Goal: Transaction & Acquisition: Purchase product/service

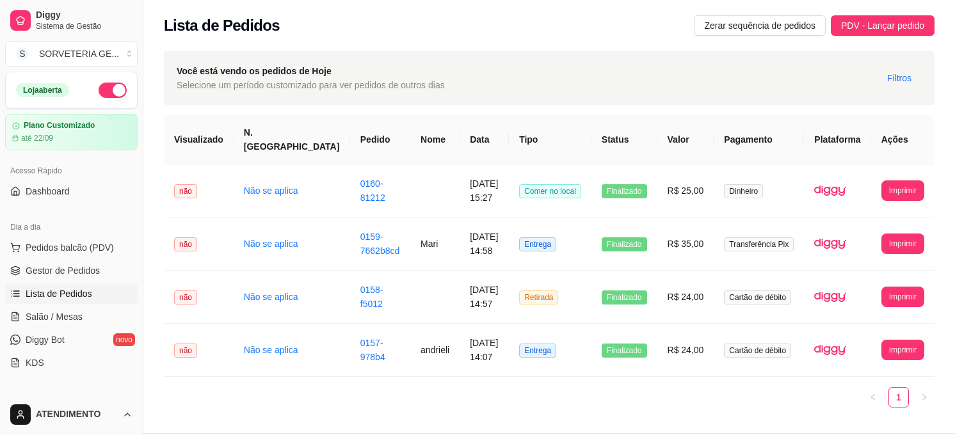
click at [74, 258] on ul "Pedidos balcão (PDV) Gestor de Pedidos Lista de Pedidos Salão / Mesas Diggy Bot…" at bounding box center [71, 305] width 132 height 136
click at [74, 257] on button "Pedidos balcão (PDV)" at bounding box center [71, 247] width 132 height 20
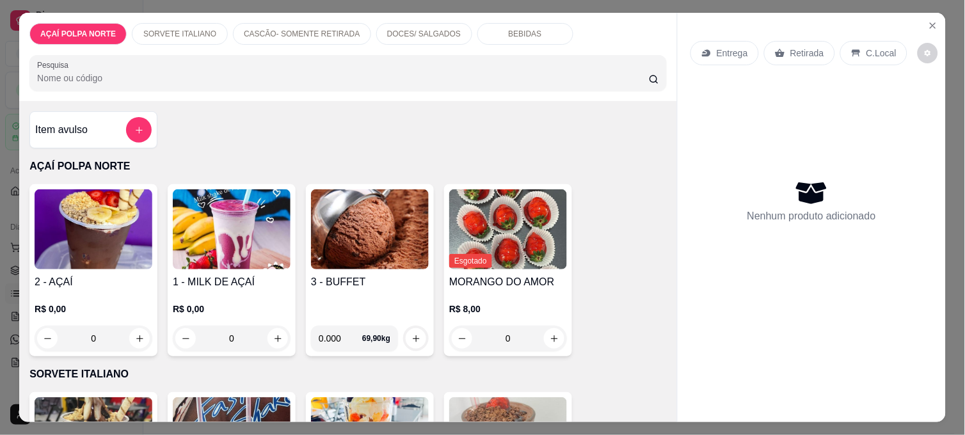
click at [126, 237] on img at bounding box center [94, 229] width 118 height 80
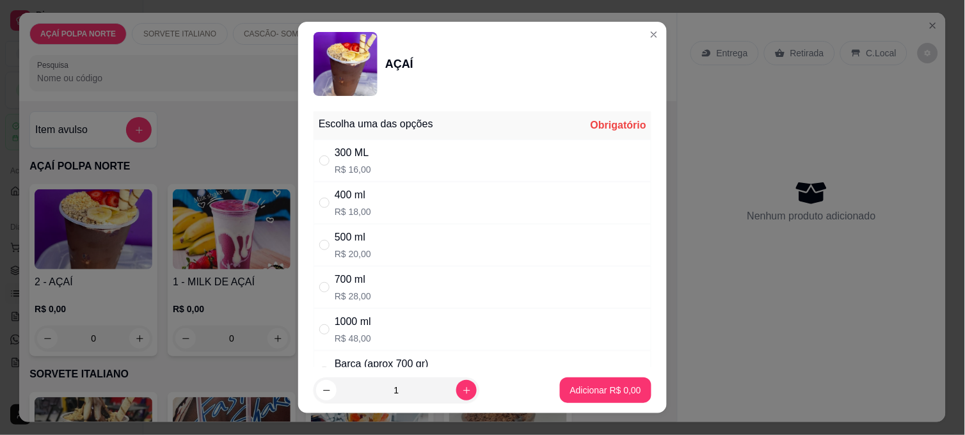
click at [353, 203] on div "400 ml R$ 18,00" at bounding box center [353, 202] width 36 height 31
radio input "true"
click at [400, 164] on div "300 ML R$ 16,00" at bounding box center [483, 161] width 338 height 42
radio input "true"
radio input "false"
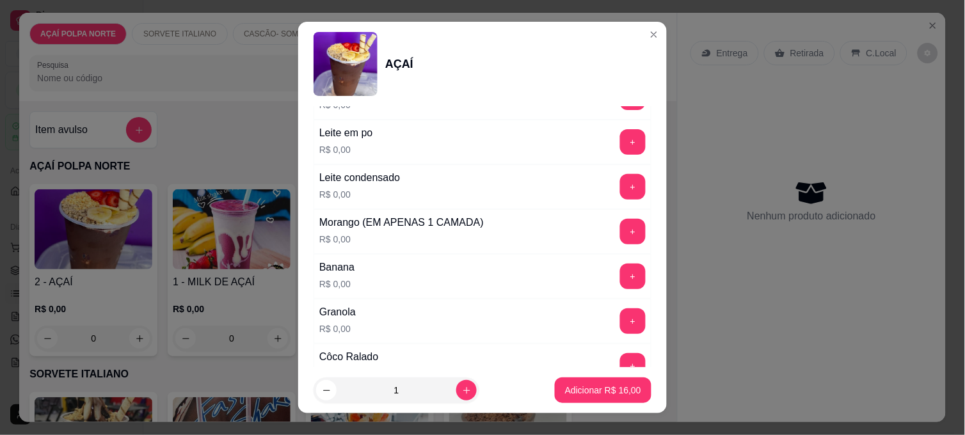
scroll to position [568, 0]
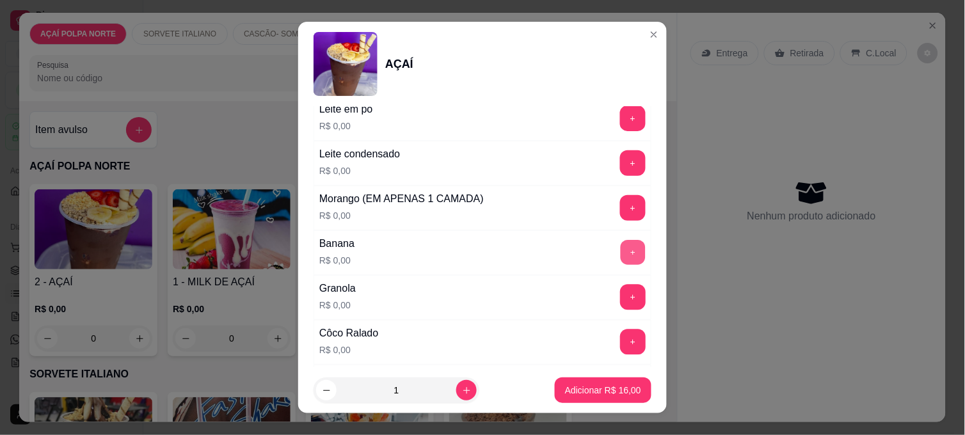
click at [621, 254] on button "+" at bounding box center [633, 253] width 25 height 25
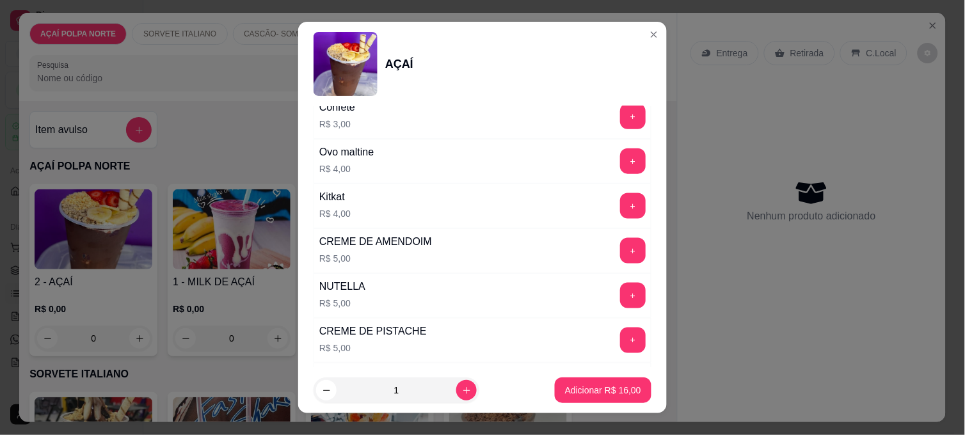
scroll to position [1422, 0]
click at [620, 293] on button "+" at bounding box center [633, 295] width 26 height 26
click at [600, 388] on p "Adicionar R$ 21,00" at bounding box center [603, 390] width 76 height 13
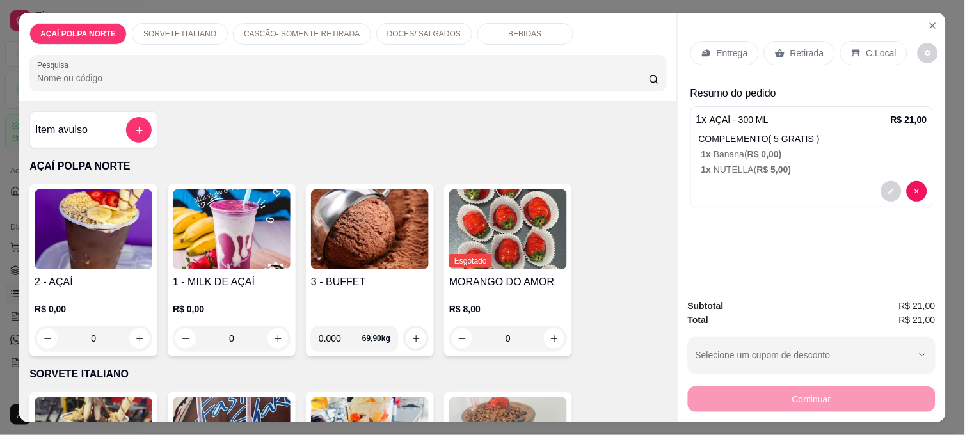
click at [108, 229] on img at bounding box center [94, 229] width 118 height 80
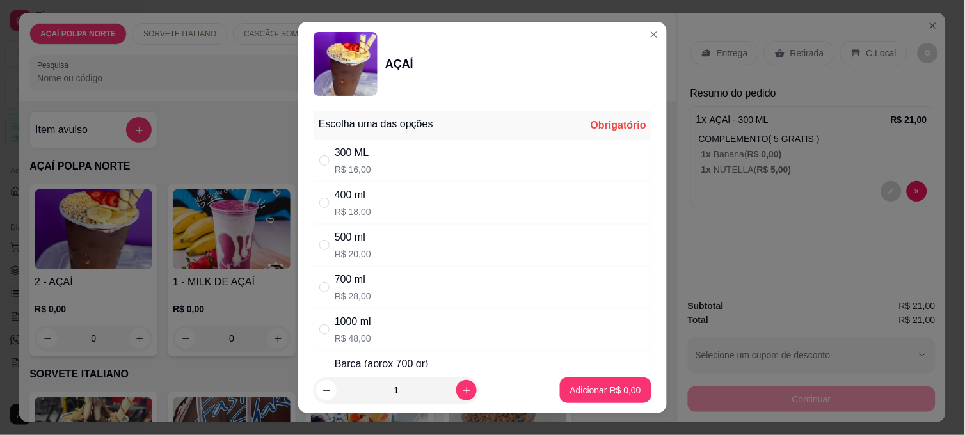
click at [341, 144] on div "300 ML R$ 16,00" at bounding box center [483, 161] width 338 height 42
radio input "true"
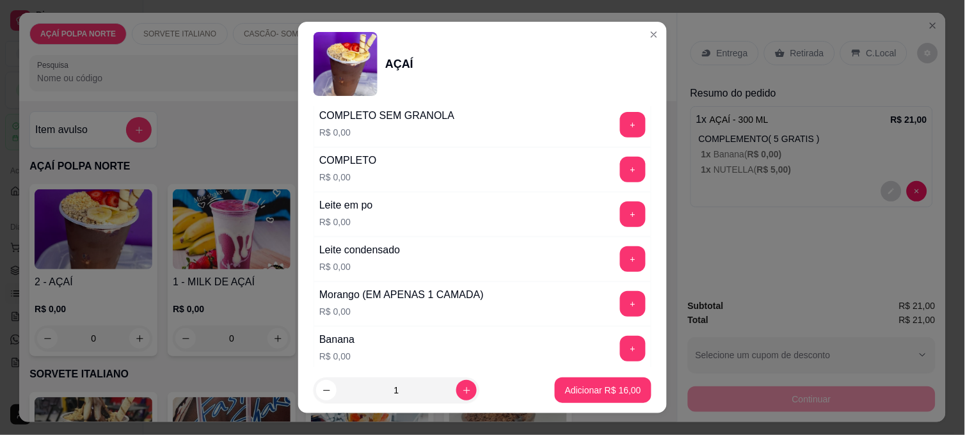
scroll to position [497, 0]
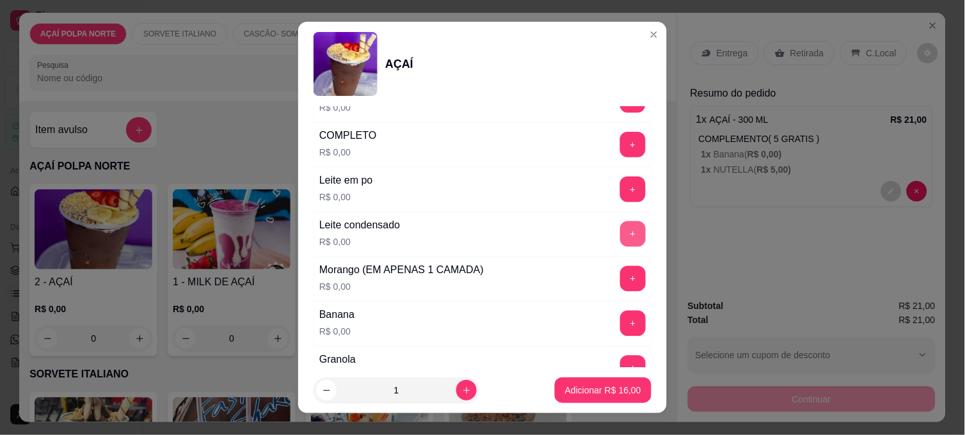
click at [620, 227] on button "+" at bounding box center [633, 234] width 26 height 26
click at [593, 177] on div "Leite em po R$ 0,00 +" at bounding box center [483, 189] width 338 height 45
click at [621, 184] on button "+" at bounding box center [633, 189] width 25 height 25
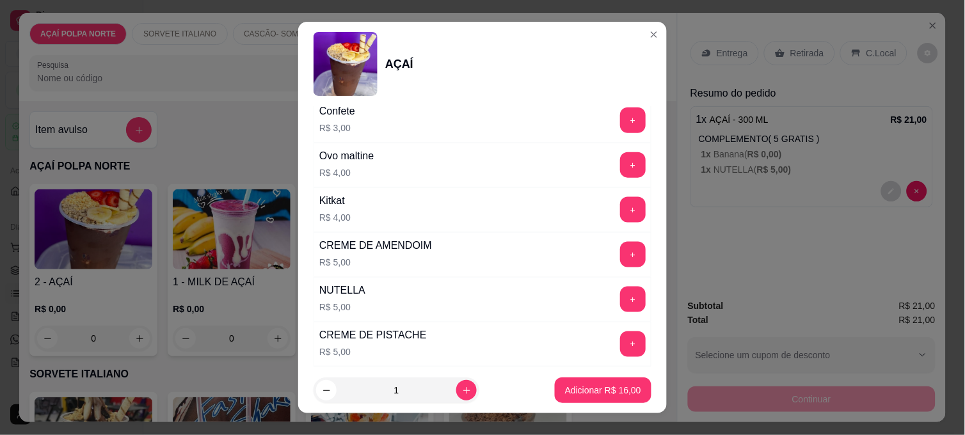
scroll to position [1422, 0]
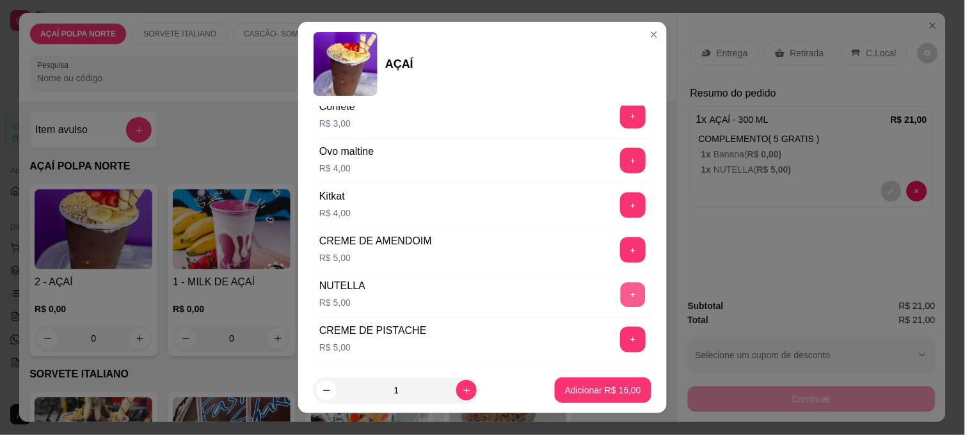
click at [621, 289] on button "+" at bounding box center [633, 295] width 25 height 25
click at [624, 388] on p "Adicionar R$ 21,00" at bounding box center [603, 390] width 76 height 13
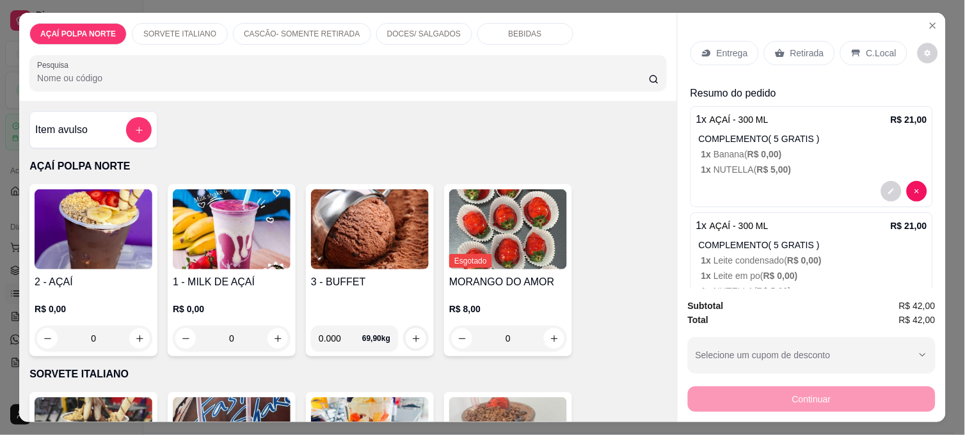
click at [132, 256] on img at bounding box center [94, 229] width 118 height 80
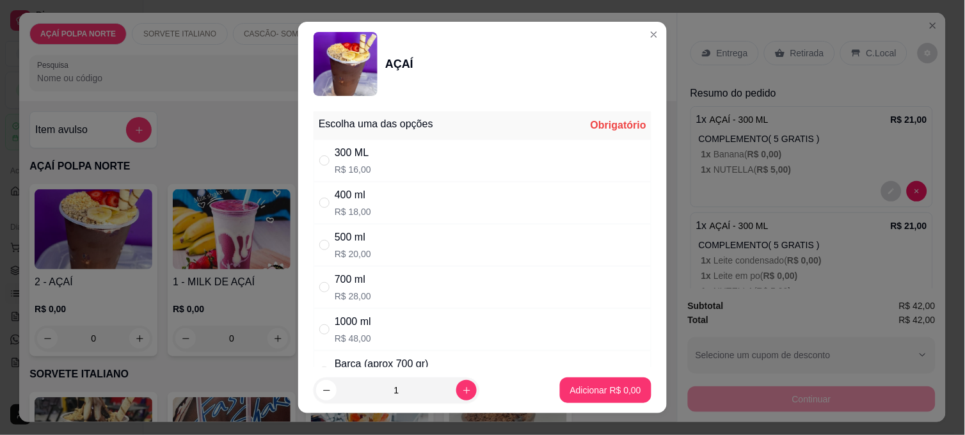
click at [420, 163] on div "300 ML R$ 16,00" at bounding box center [483, 161] width 338 height 42
radio input "true"
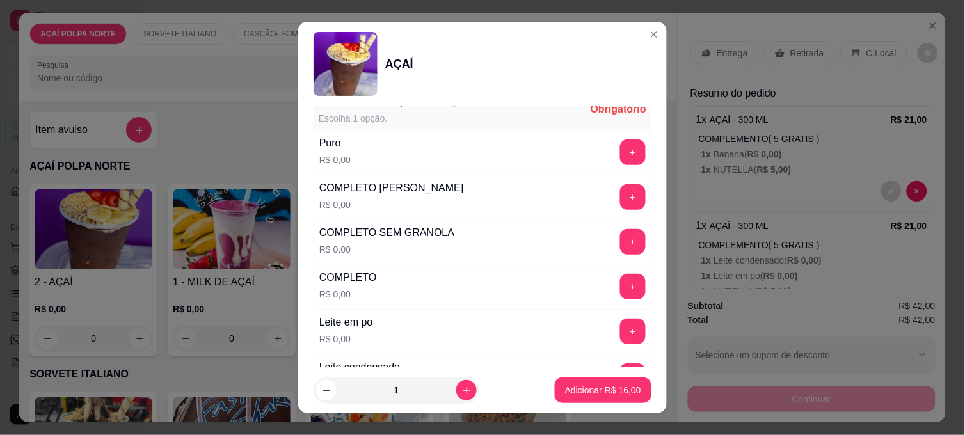
scroll to position [426, 0]
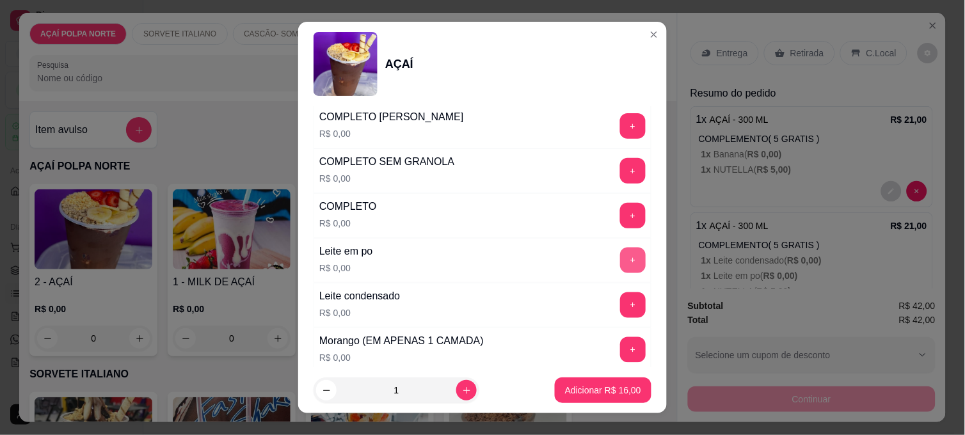
click at [620, 263] on button "+" at bounding box center [633, 261] width 26 height 26
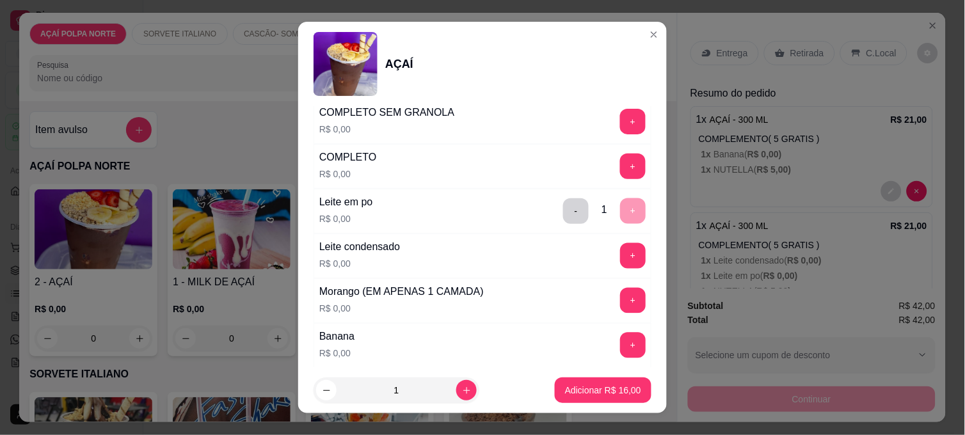
scroll to position [497, 0]
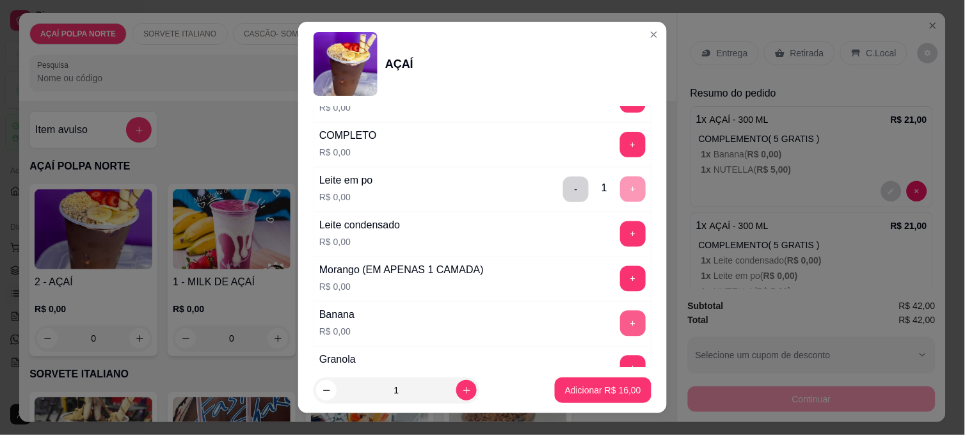
click at [620, 321] on button "+" at bounding box center [633, 324] width 26 height 26
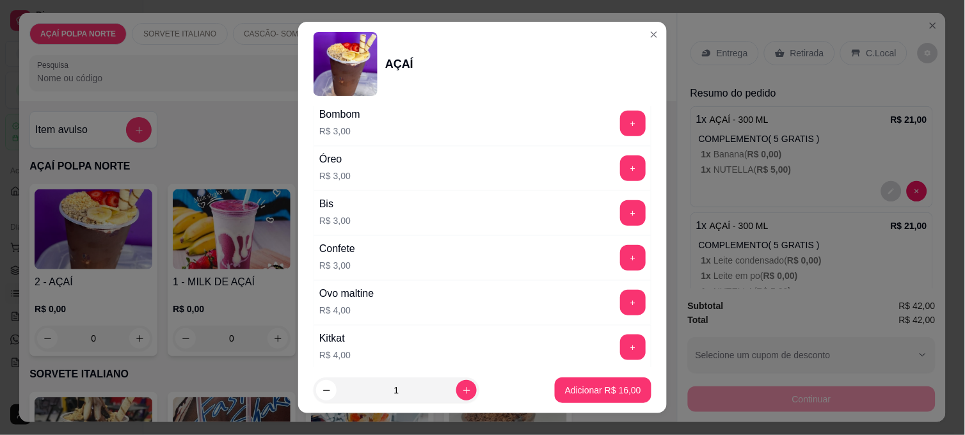
scroll to position [1351, 0]
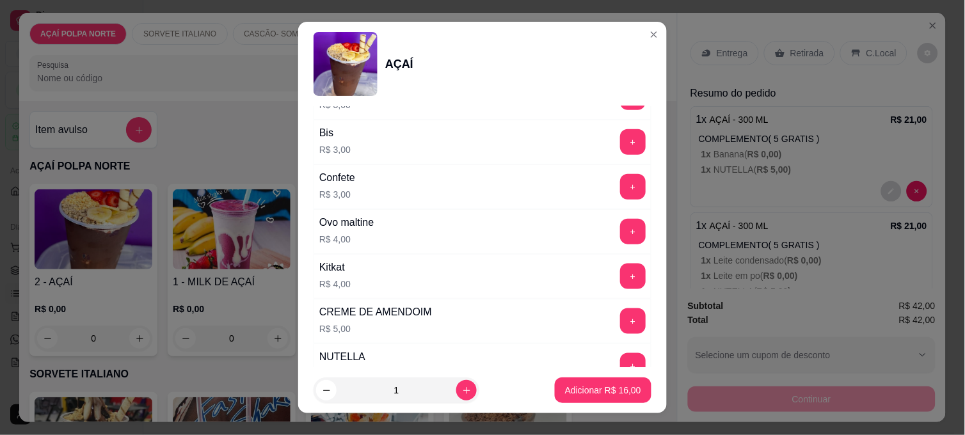
click at [609, 355] on div "NUTELLA R$ 5,00 +" at bounding box center [483, 366] width 338 height 45
click at [620, 361] on button "+" at bounding box center [633, 366] width 26 height 26
click at [623, 386] on p "Adicionar R$ 21,00" at bounding box center [603, 390] width 74 height 12
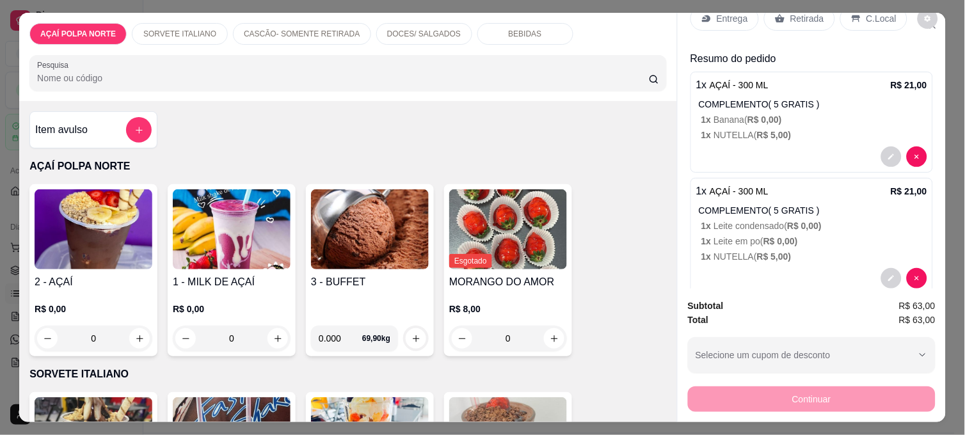
scroll to position [0, 0]
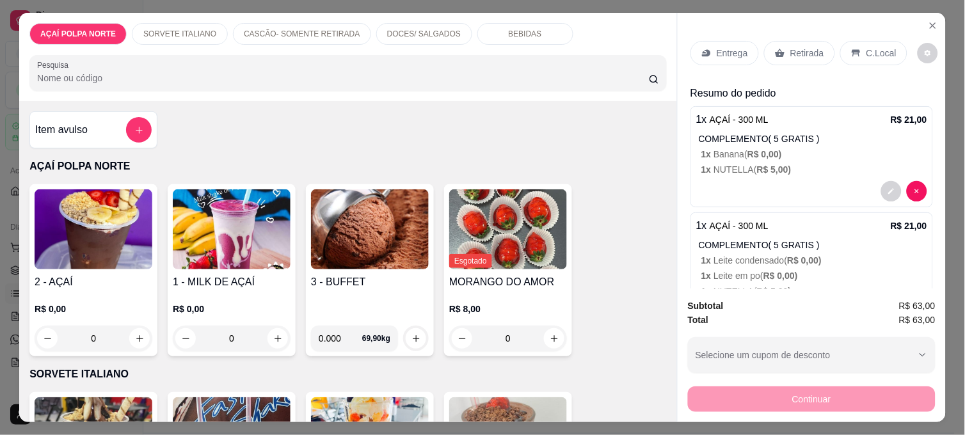
click at [873, 58] on div "C.Local" at bounding box center [873, 53] width 67 height 24
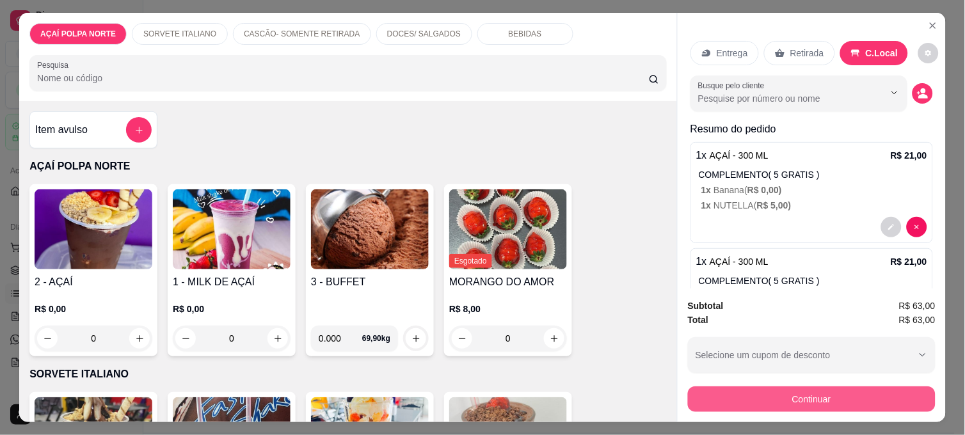
click at [833, 388] on button "Continuar" at bounding box center [812, 400] width 248 height 26
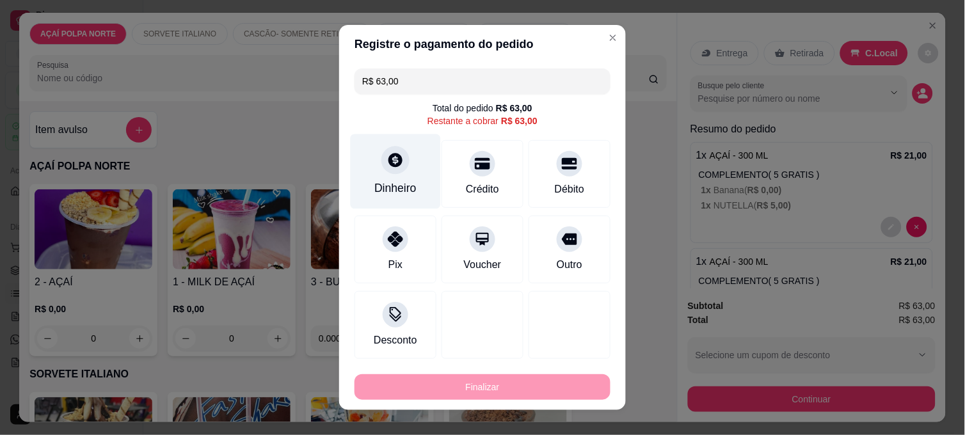
click at [381, 158] on div at bounding box center [395, 160] width 28 height 28
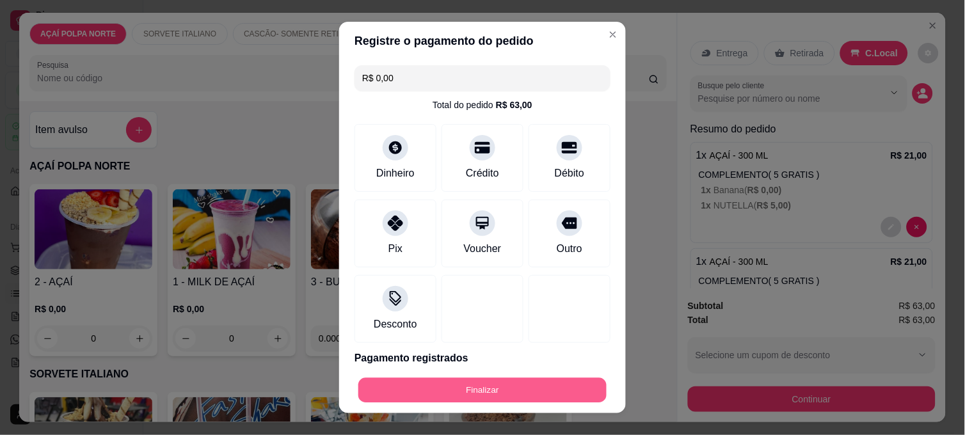
click at [541, 384] on button "Finalizar" at bounding box center [482, 390] width 248 height 25
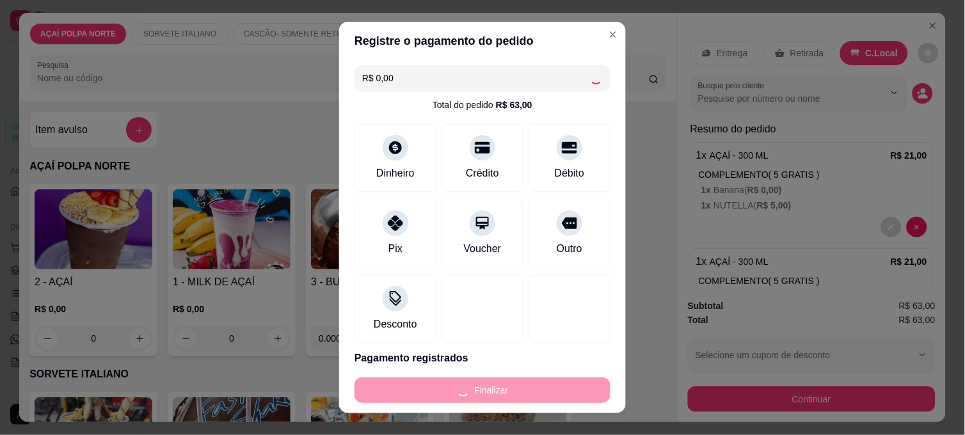
type input "-R$ 63,00"
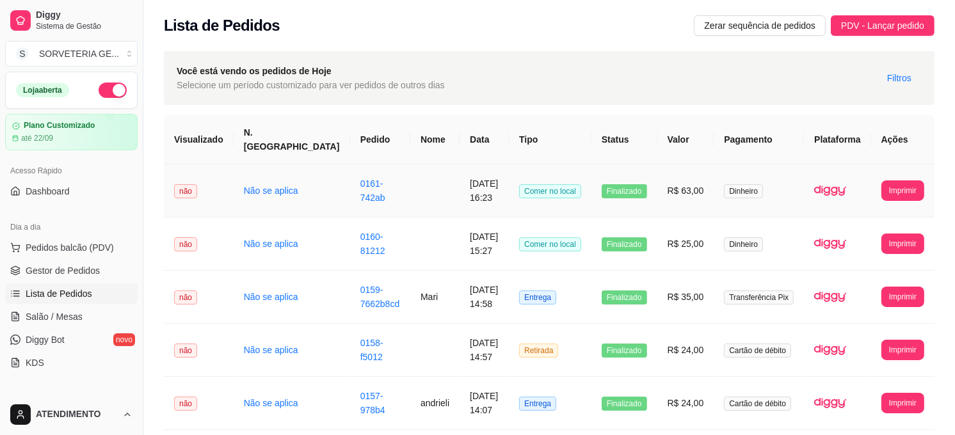
click at [704, 177] on td "R$ 63,00" at bounding box center [685, 190] width 57 height 53
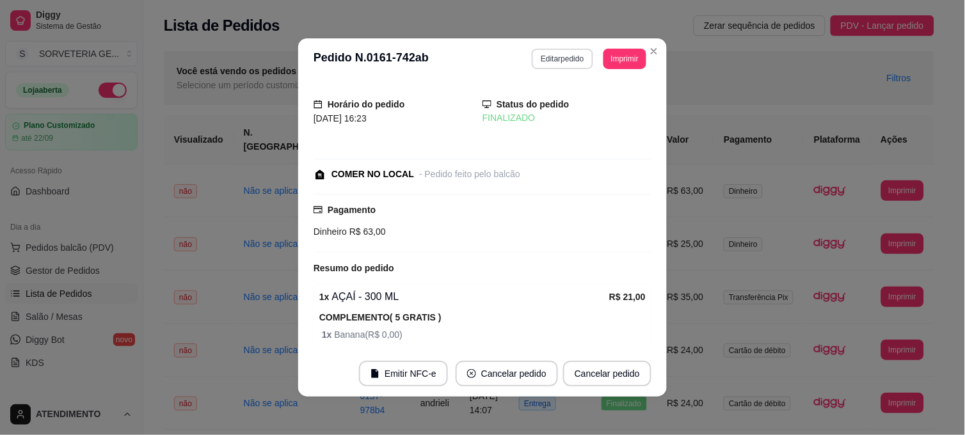
click at [539, 52] on button "Editar pedido" at bounding box center [562, 59] width 61 height 20
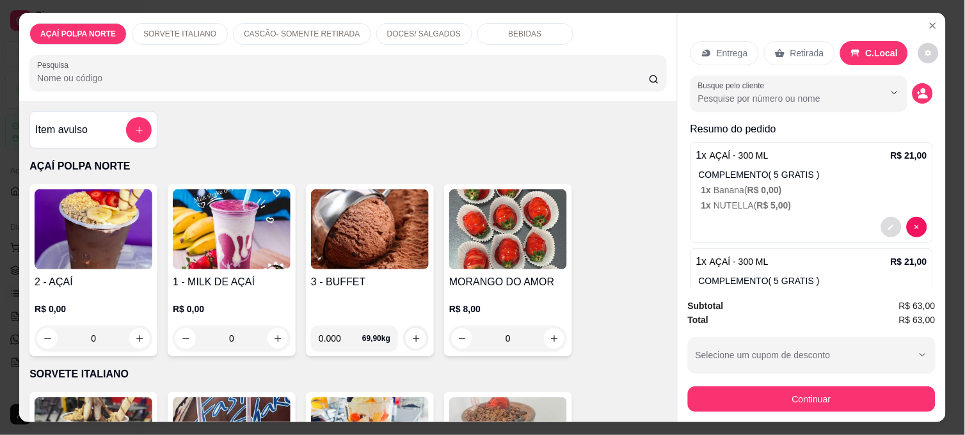
click at [881, 225] on button "decrease-product-quantity" at bounding box center [891, 227] width 20 height 20
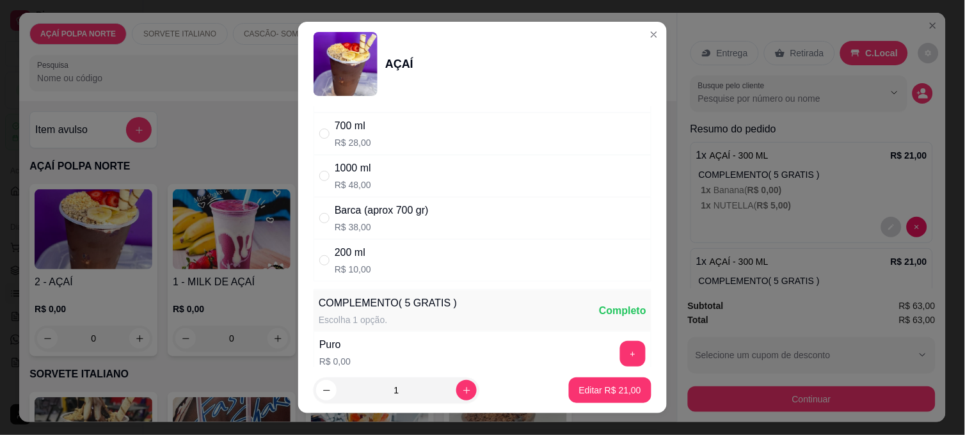
scroll to position [213, 0]
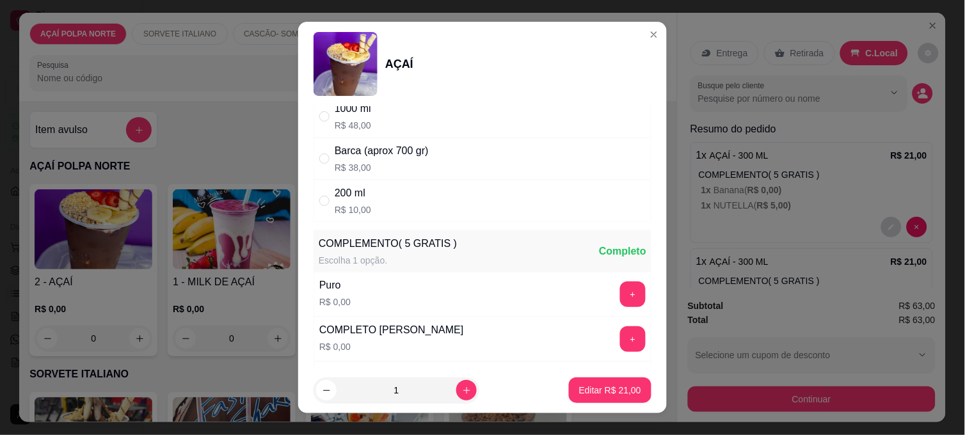
click at [424, 199] on div "200 ml R$ 10,00" at bounding box center [483, 201] width 338 height 42
radio input "false"
radio input "true"
click at [592, 392] on p "Editar R$ 15,00" at bounding box center [610, 390] width 62 height 13
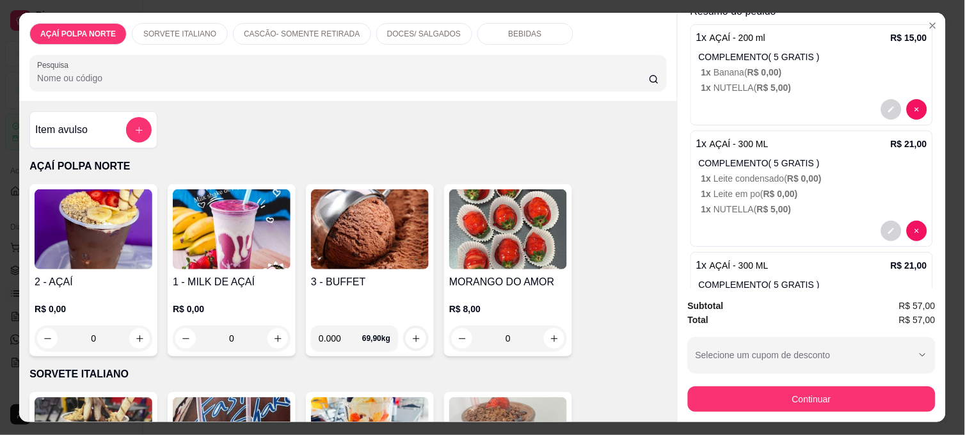
scroll to position [142, 0]
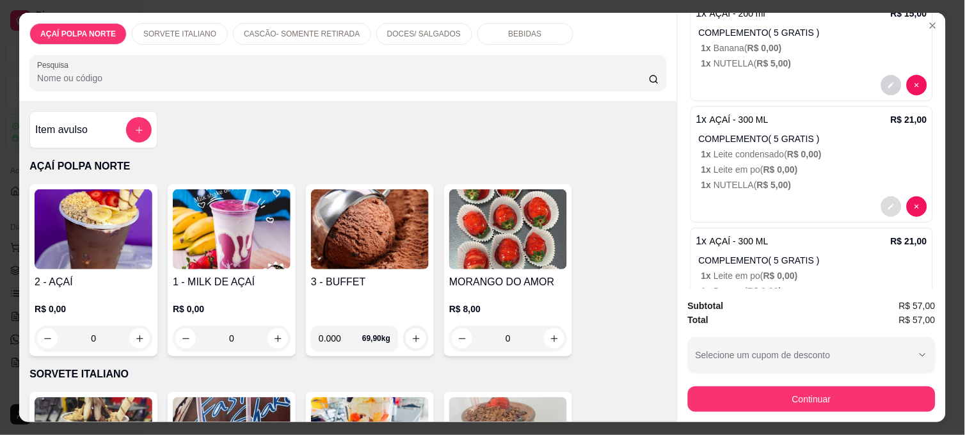
click at [888, 203] on icon "decrease-product-quantity" at bounding box center [892, 207] width 8 height 8
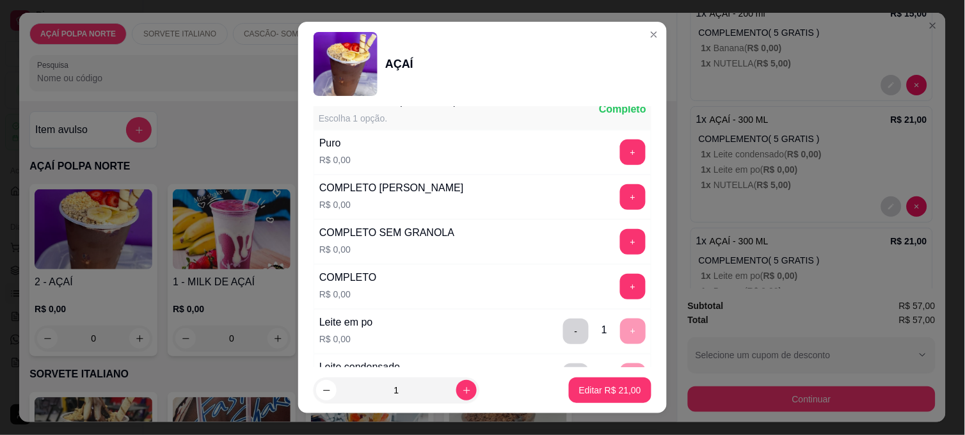
scroll to position [284, 0]
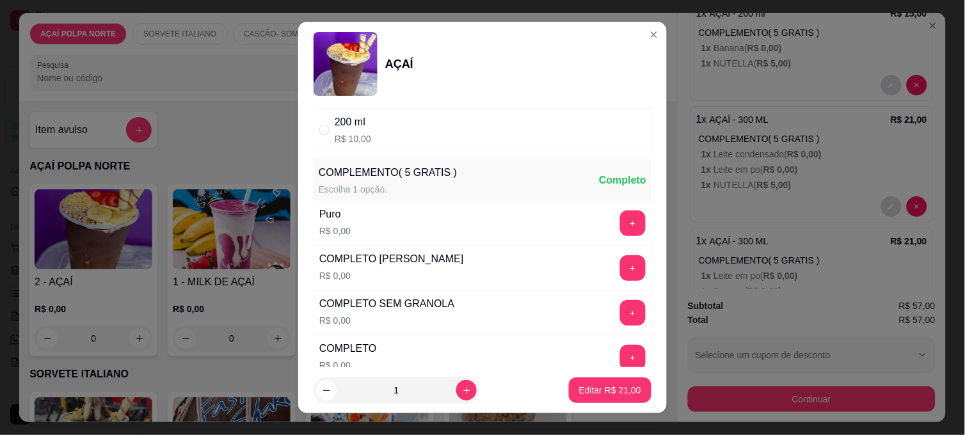
click at [397, 131] on div "200 ml R$ 10,00" at bounding box center [483, 130] width 338 height 42
radio input "false"
radio input "true"
click at [598, 395] on p "Editar R$ 15,00" at bounding box center [610, 390] width 62 height 13
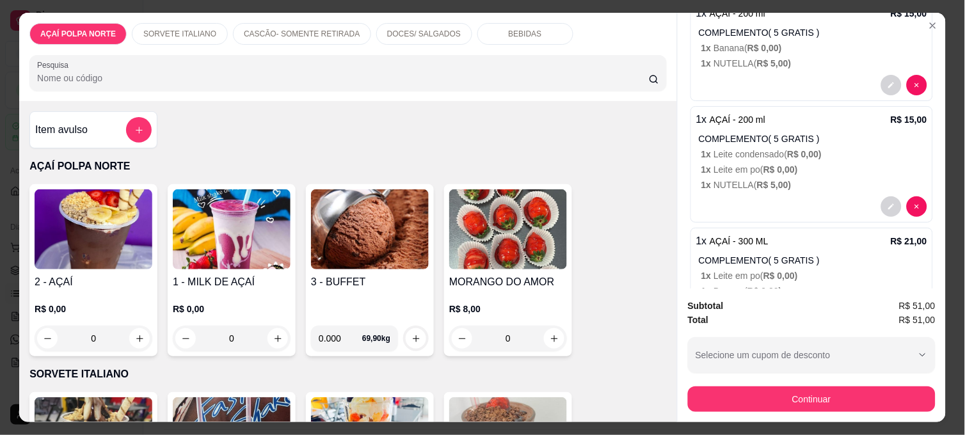
scroll to position [213, 0]
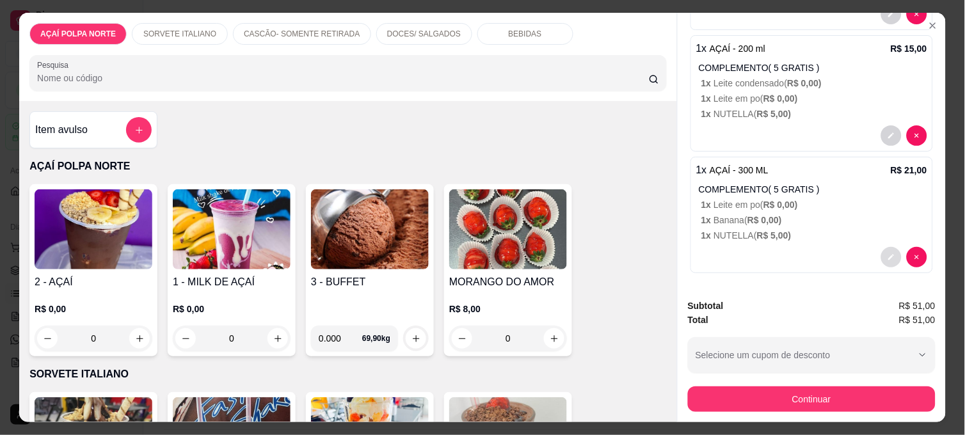
click at [881, 252] on button "decrease-product-quantity" at bounding box center [891, 257] width 20 height 20
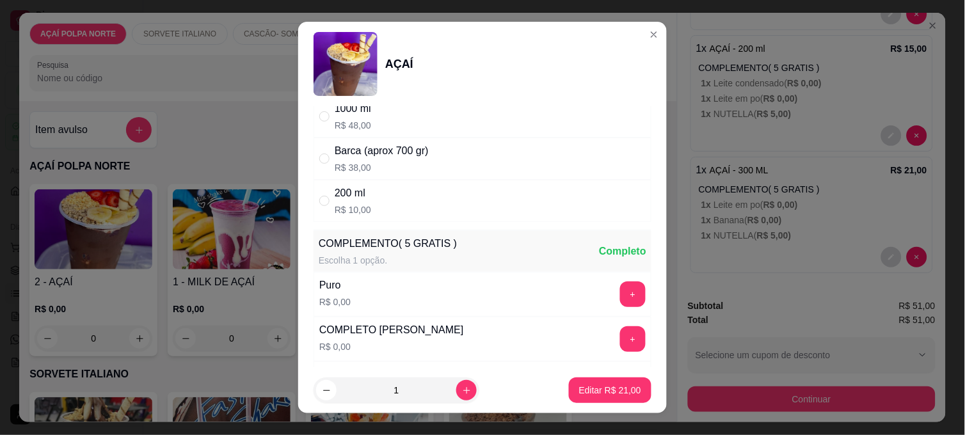
click at [376, 207] on div "200 ml R$ 10,00" at bounding box center [483, 201] width 338 height 42
radio input "false"
radio input "true"
click at [604, 391] on p "Editar R$ 15,00" at bounding box center [610, 390] width 60 height 12
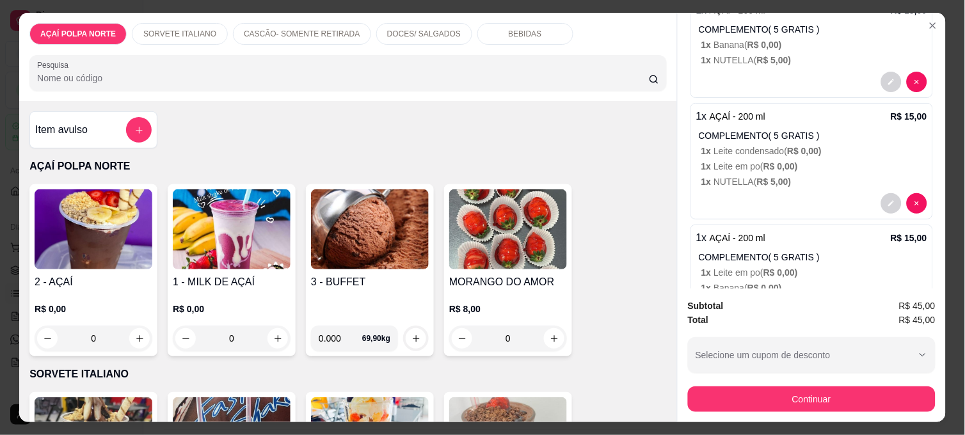
scroll to position [216, 0]
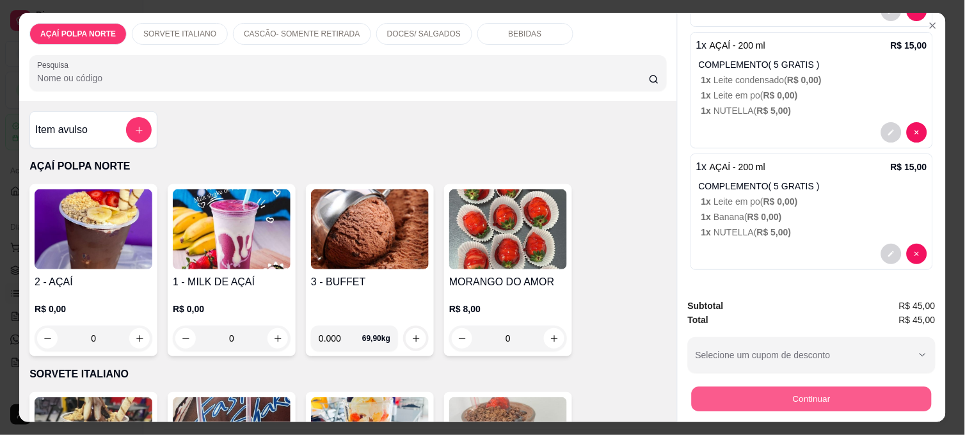
click at [699, 387] on button "Continuar" at bounding box center [812, 399] width 240 height 25
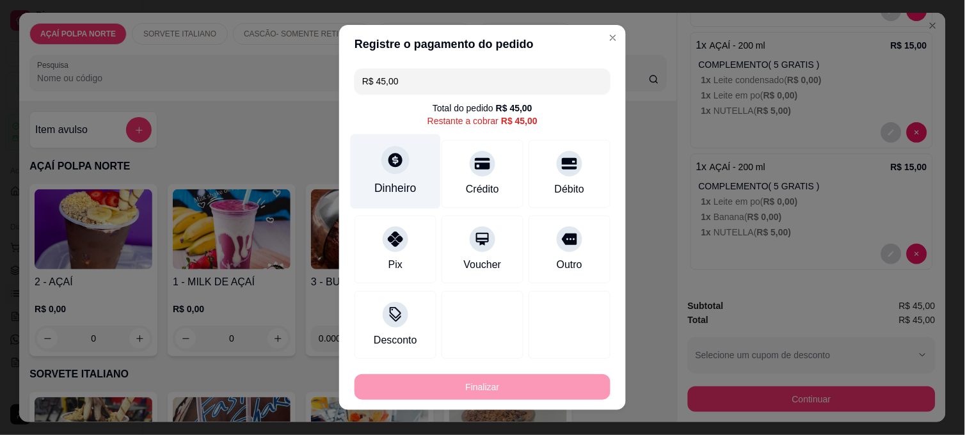
click at [385, 164] on div at bounding box center [395, 160] width 28 height 28
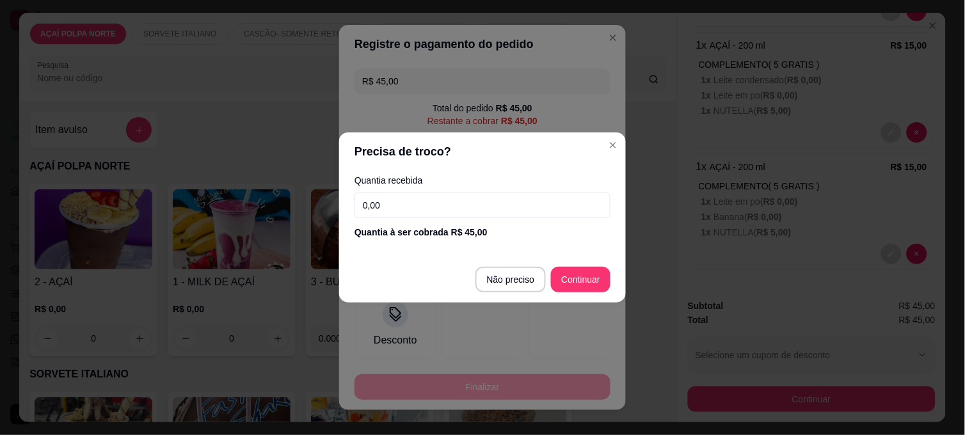
click at [443, 197] on input "0,00" at bounding box center [483, 206] width 256 height 26
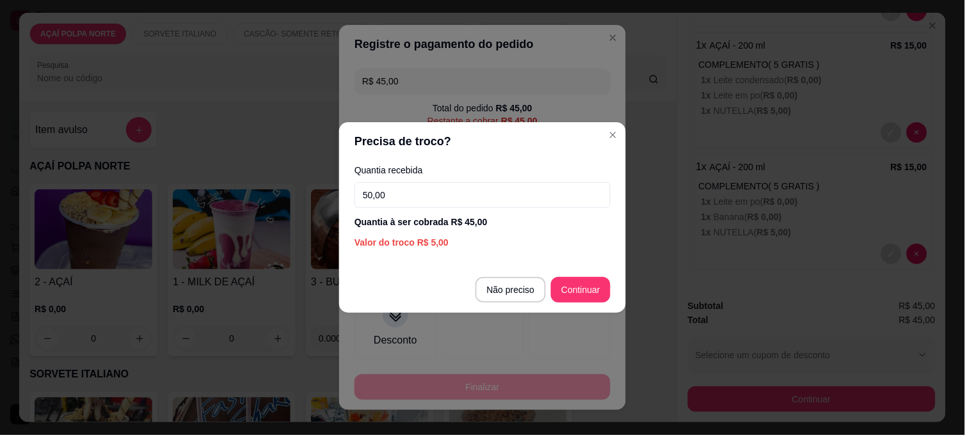
type input "50,00"
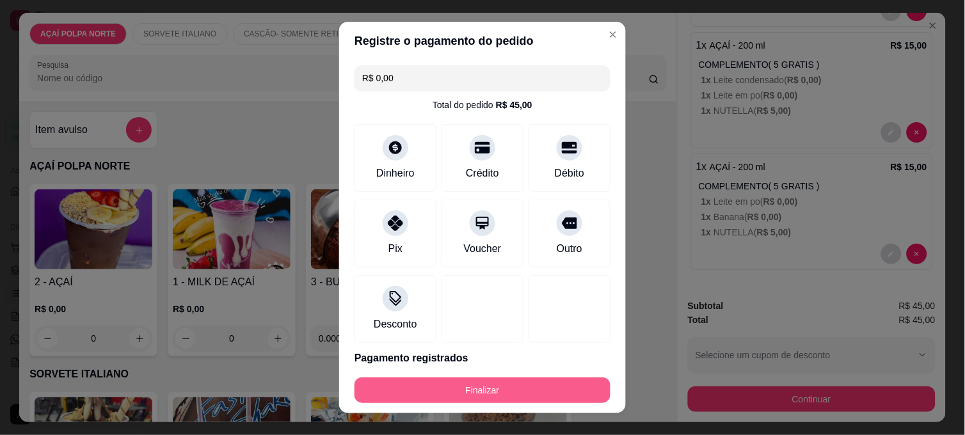
click at [518, 393] on button "Finalizar" at bounding box center [483, 391] width 256 height 26
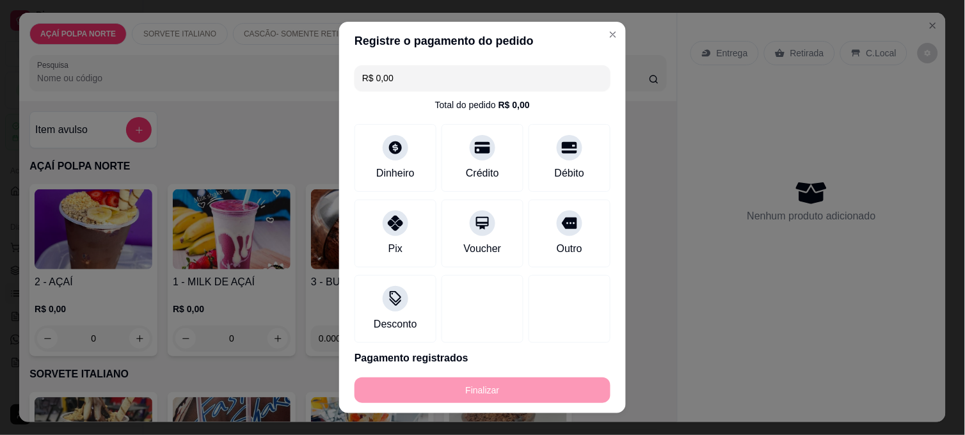
type input "-R$ 45,00"
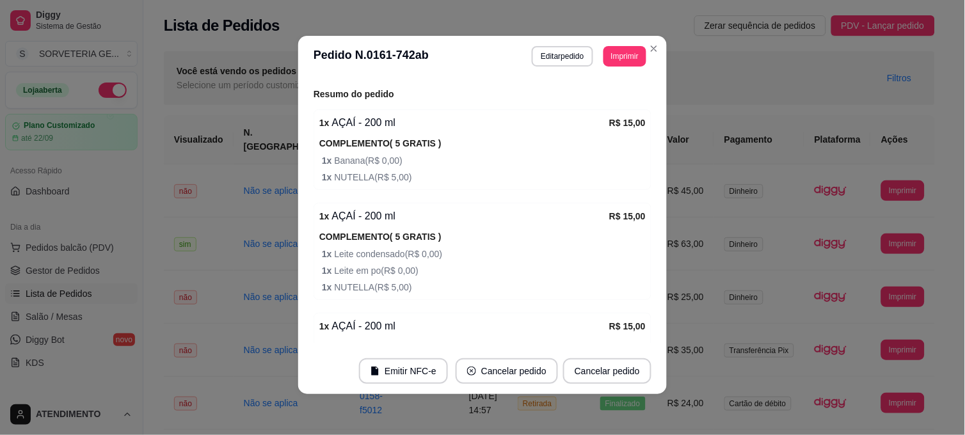
scroll to position [192, 0]
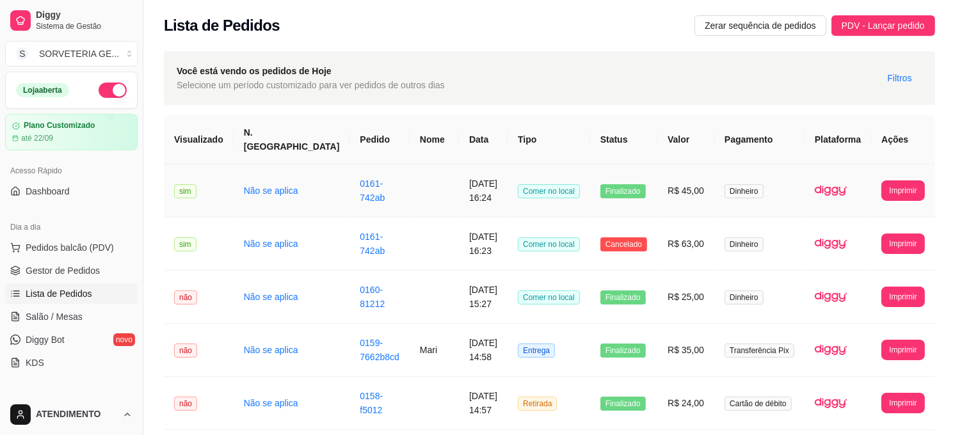
click at [410, 183] on td at bounding box center [434, 190] width 49 height 53
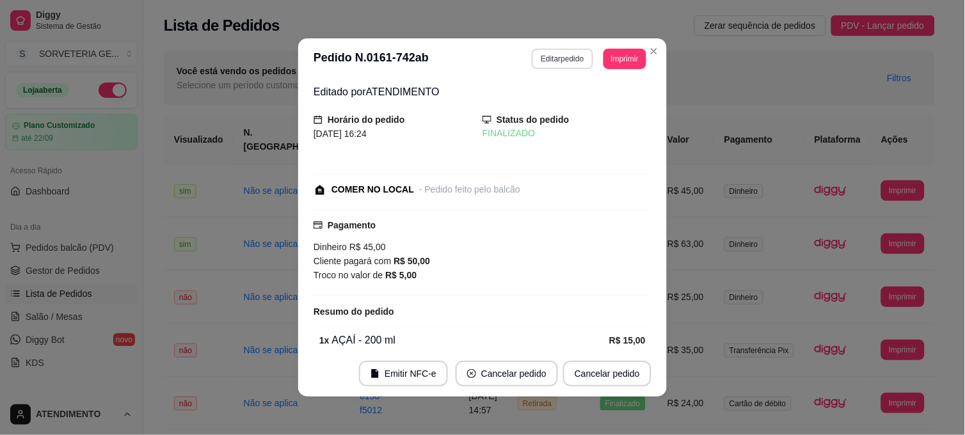
click at [555, 61] on button "Editar pedido" at bounding box center [562, 59] width 61 height 20
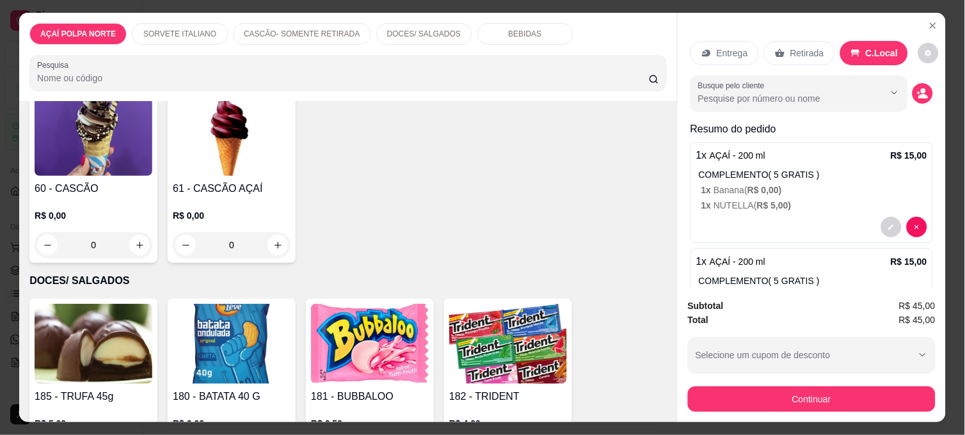
scroll to position [640, 0]
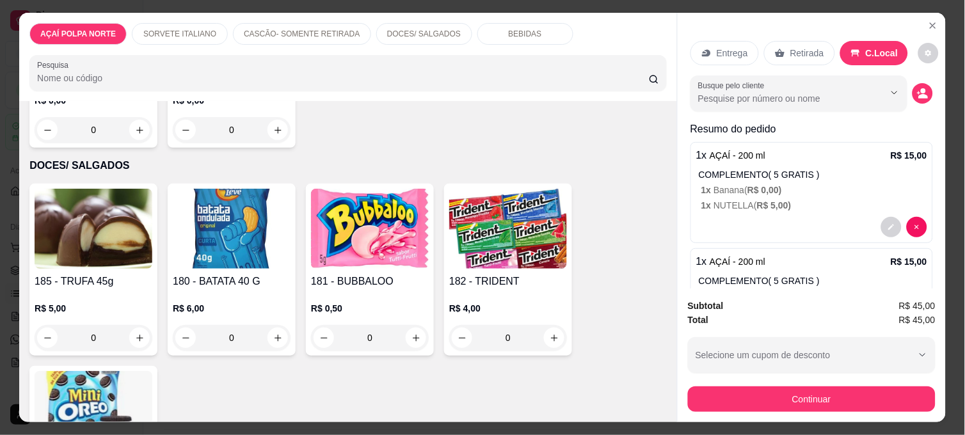
click at [393, 220] on img at bounding box center [370, 229] width 118 height 80
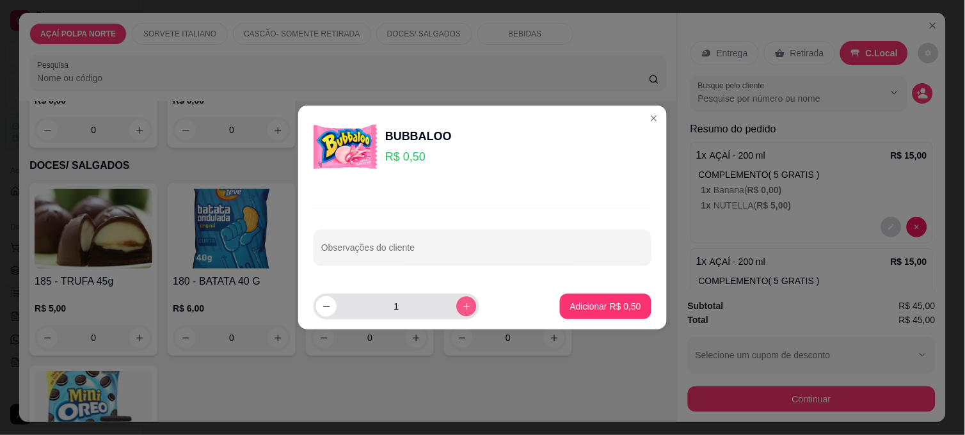
click at [458, 314] on button "increase-product-quantity" at bounding box center [466, 306] width 20 height 20
click at [458, 312] on button "increase-product-quantity" at bounding box center [466, 306] width 20 height 20
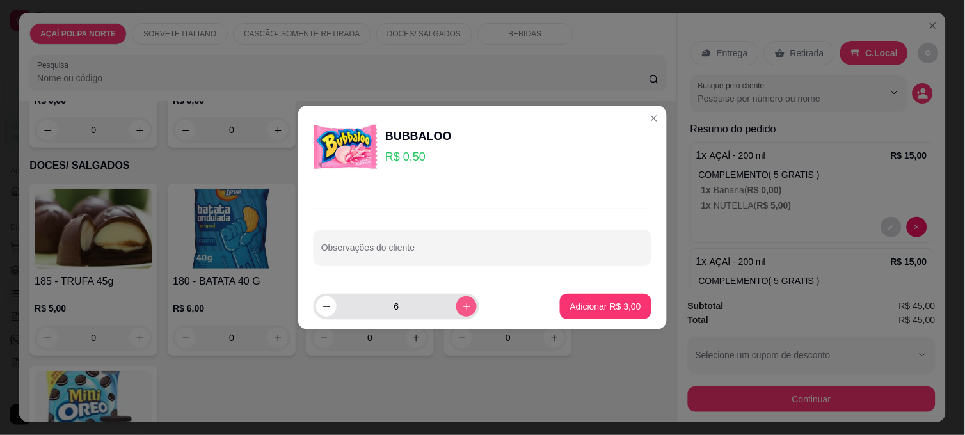
click at [458, 312] on button "increase-product-quantity" at bounding box center [466, 306] width 20 height 20
click at [461, 312] on button "increase-product-quantity" at bounding box center [466, 306] width 20 height 20
click at [462, 303] on icon "increase-product-quantity" at bounding box center [467, 307] width 10 height 10
click at [329, 305] on icon "decrease-product-quantity" at bounding box center [327, 307] width 10 height 10
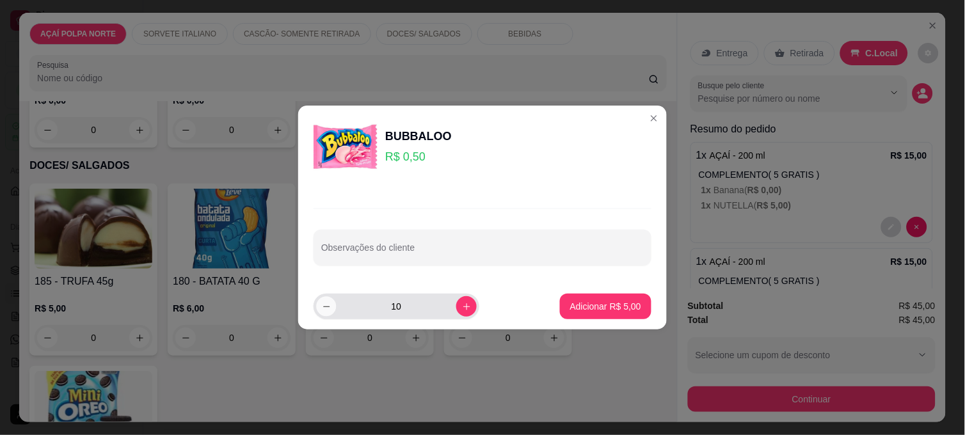
type input "9"
click at [628, 301] on p "Adicionar R$ 4,50" at bounding box center [605, 306] width 69 height 12
type input "9"
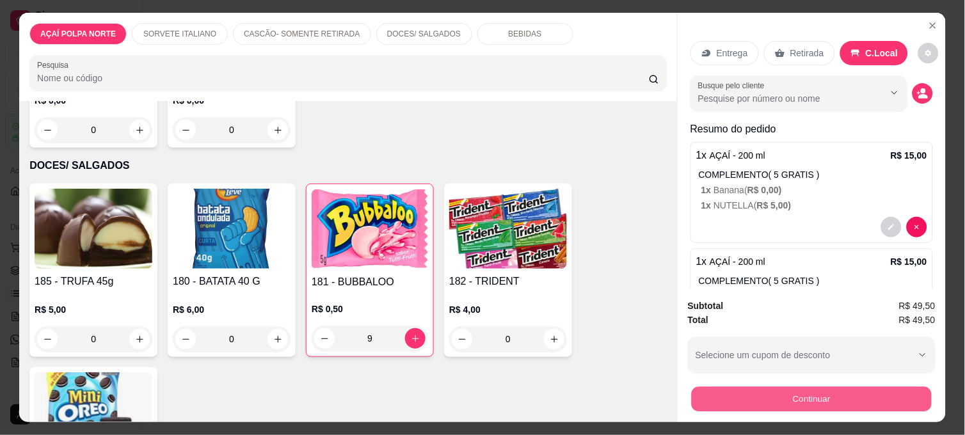
click at [756, 387] on button "Continuar" at bounding box center [812, 399] width 240 height 25
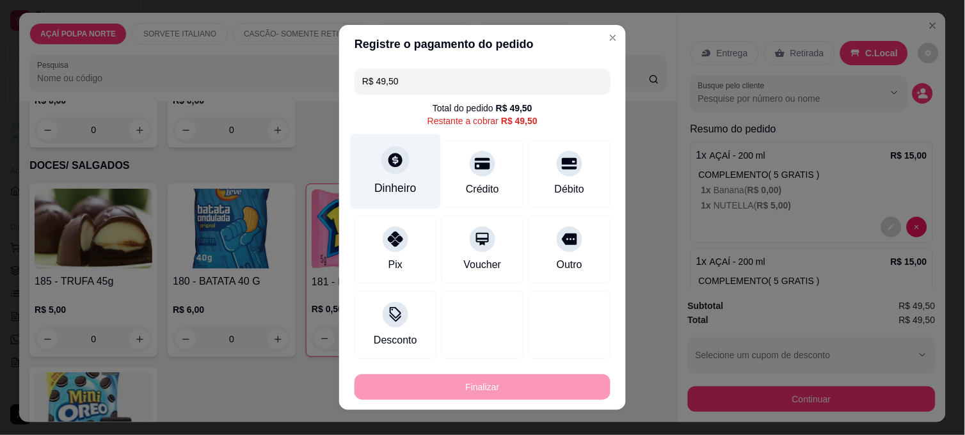
click at [369, 177] on div "Dinheiro" at bounding box center [396, 171] width 90 height 75
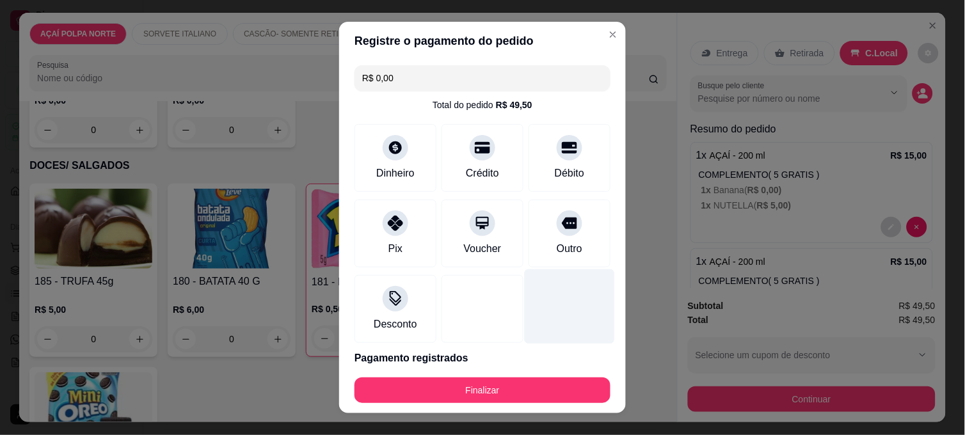
type input "R$ 0,00"
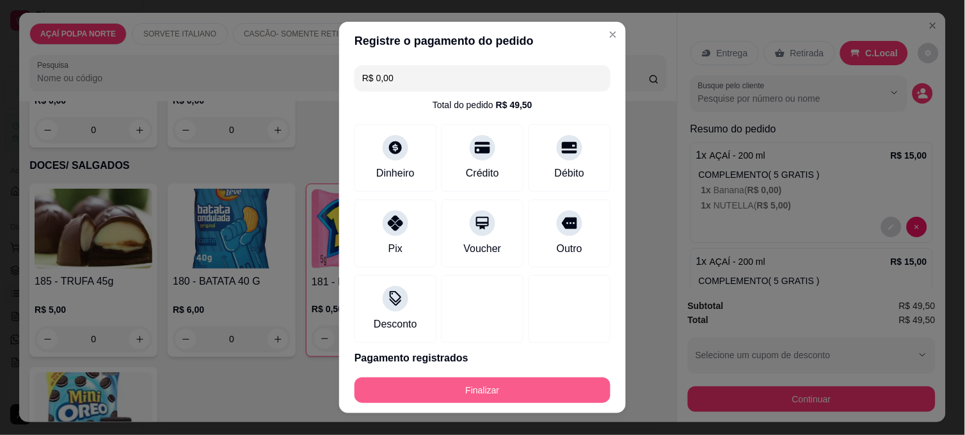
click at [554, 395] on button "Finalizar" at bounding box center [483, 391] width 256 height 26
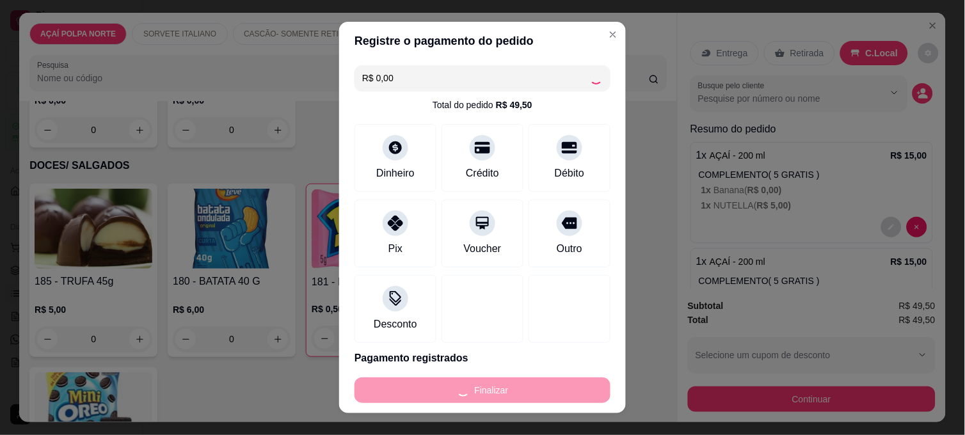
type input "0"
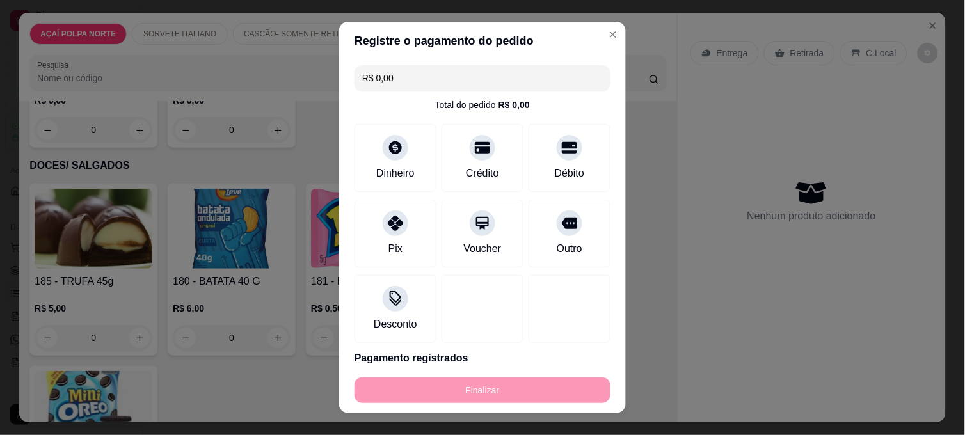
type input "-R$ 49,50"
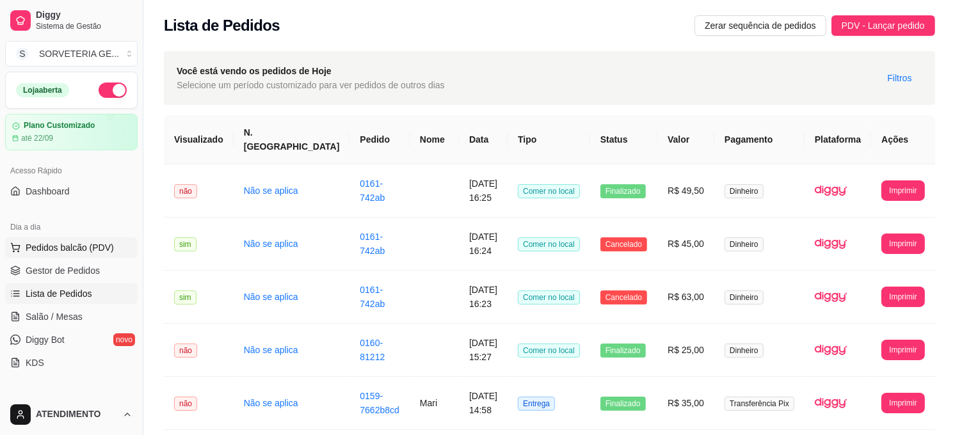
click at [86, 241] on span "Pedidos balcão (PDV)" at bounding box center [70, 247] width 88 height 13
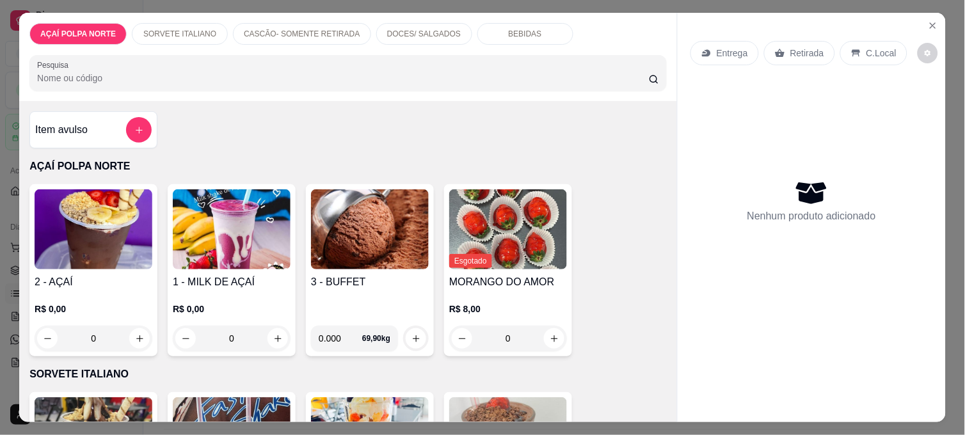
click at [132, 231] on img at bounding box center [94, 229] width 118 height 80
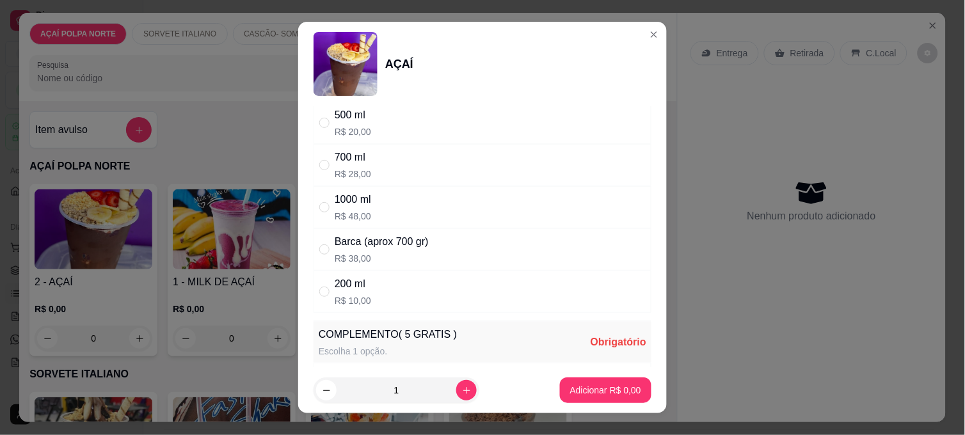
scroll to position [142, 0]
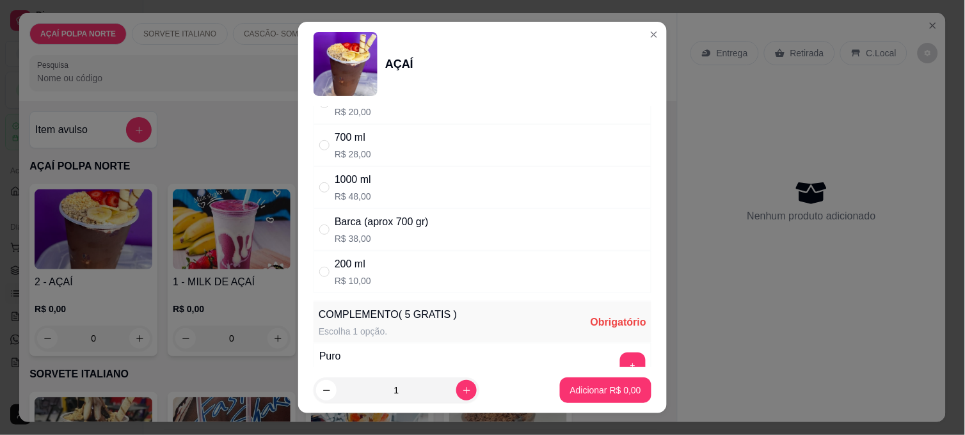
click at [393, 269] on div "200 ml R$ 10,00" at bounding box center [483, 272] width 338 height 42
radio input "true"
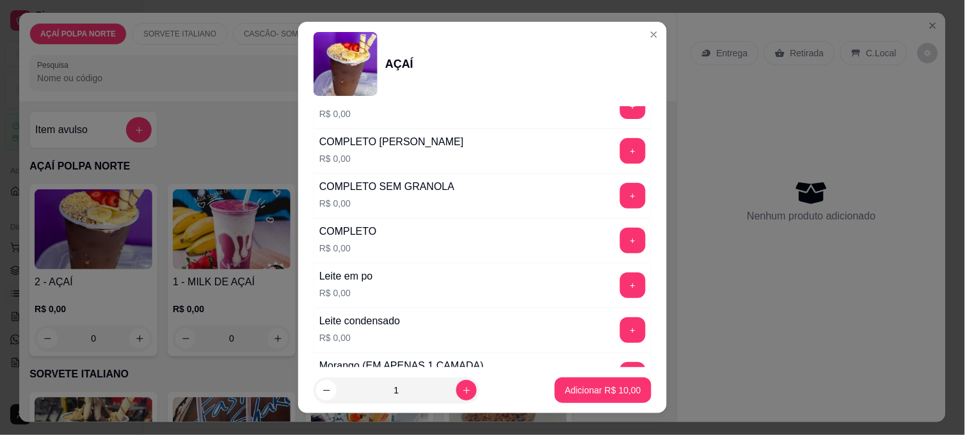
scroll to position [426, 0]
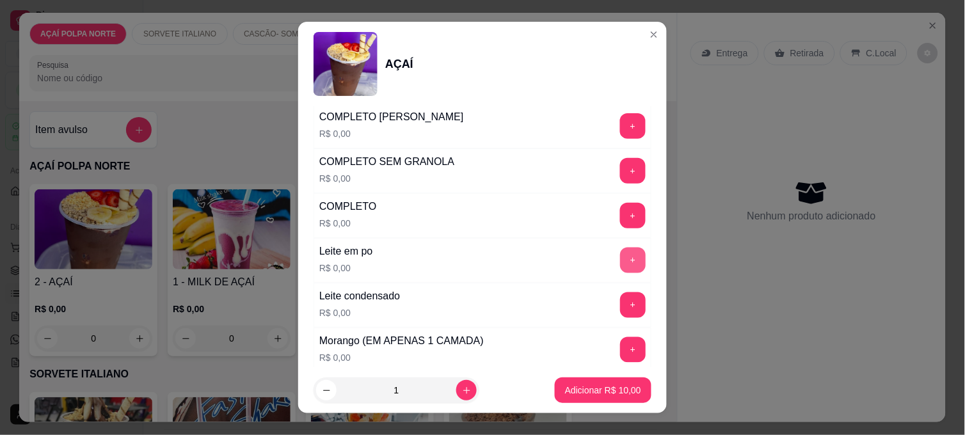
click at [620, 258] on button "+" at bounding box center [633, 261] width 26 height 26
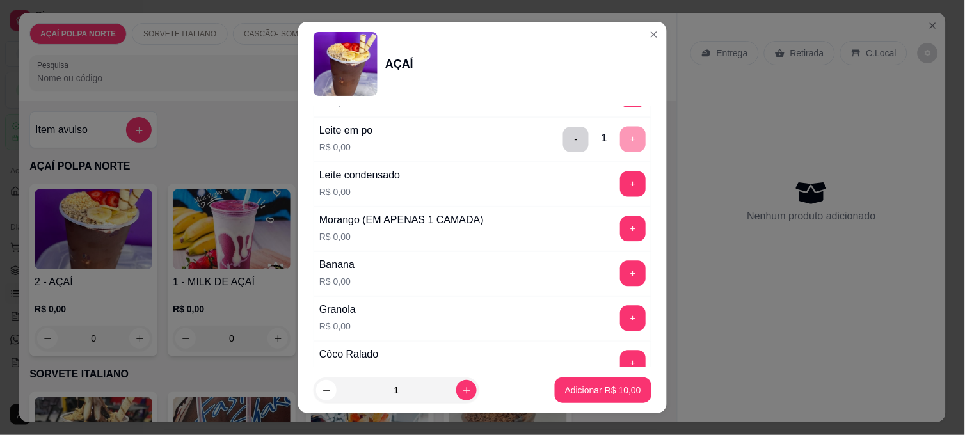
scroll to position [568, 0]
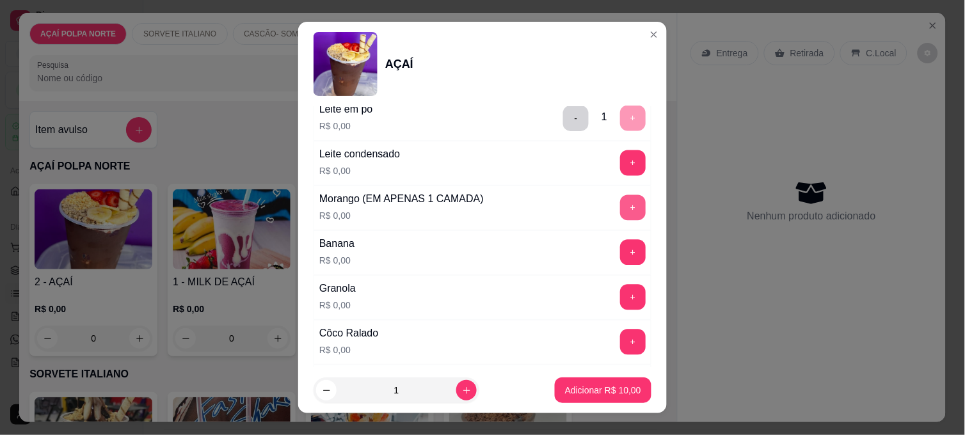
click at [620, 203] on button "+" at bounding box center [633, 208] width 26 height 26
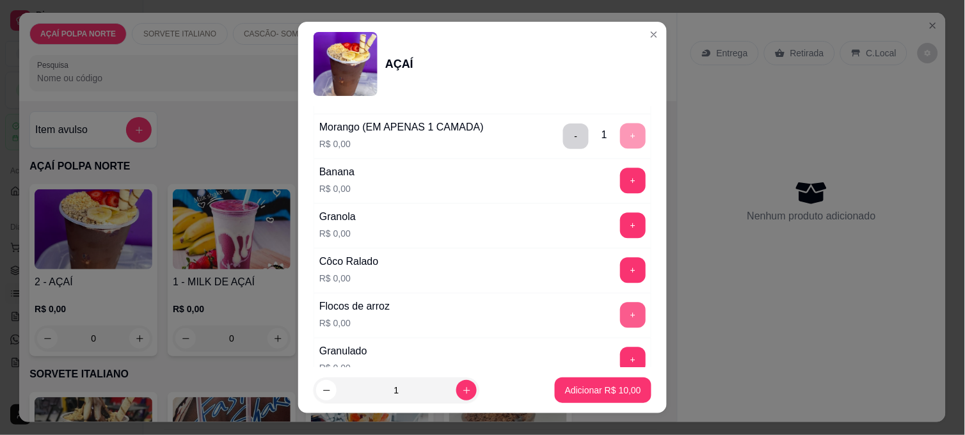
click at [620, 309] on button "+" at bounding box center [633, 316] width 26 height 26
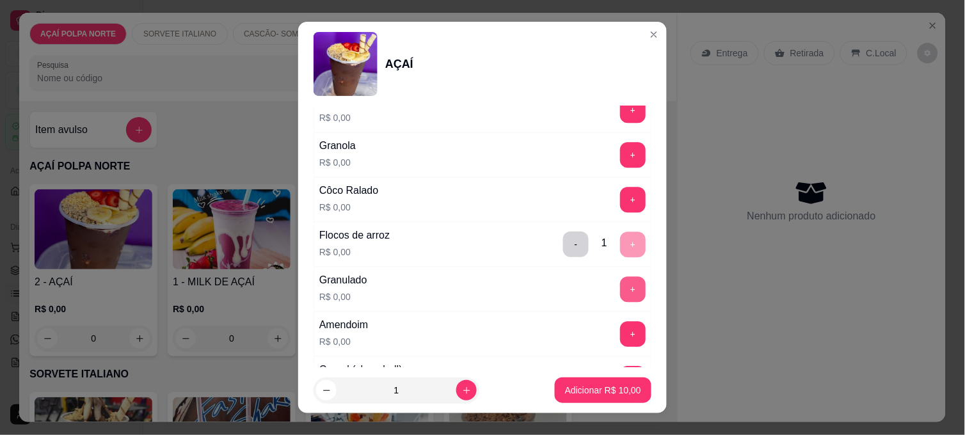
scroll to position [782, 0]
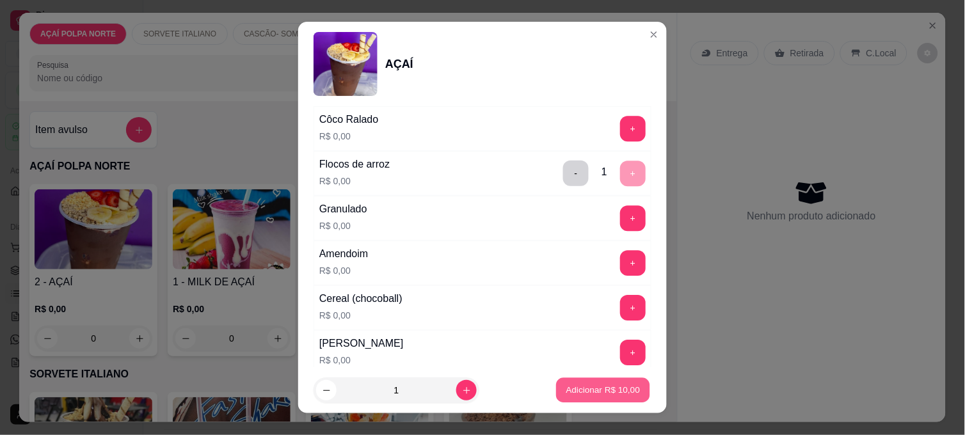
click at [612, 390] on p "Adicionar R$ 10,00" at bounding box center [603, 390] width 74 height 12
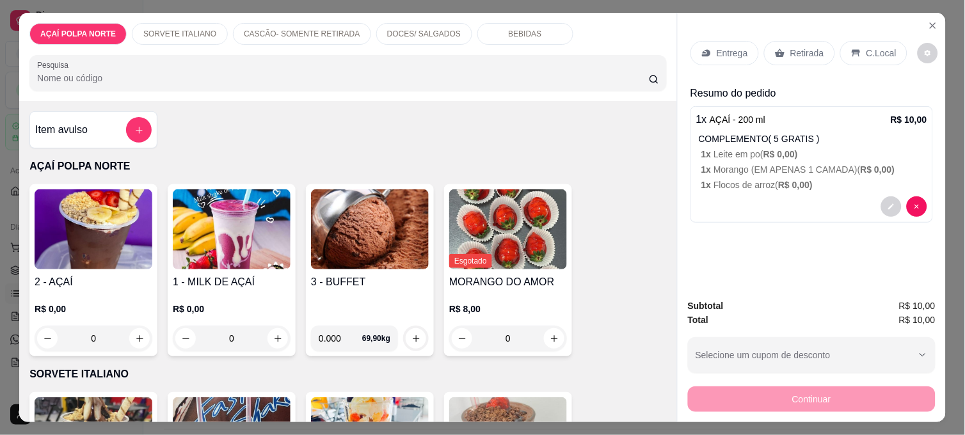
click at [840, 45] on div "C.Local" at bounding box center [873, 53] width 67 height 24
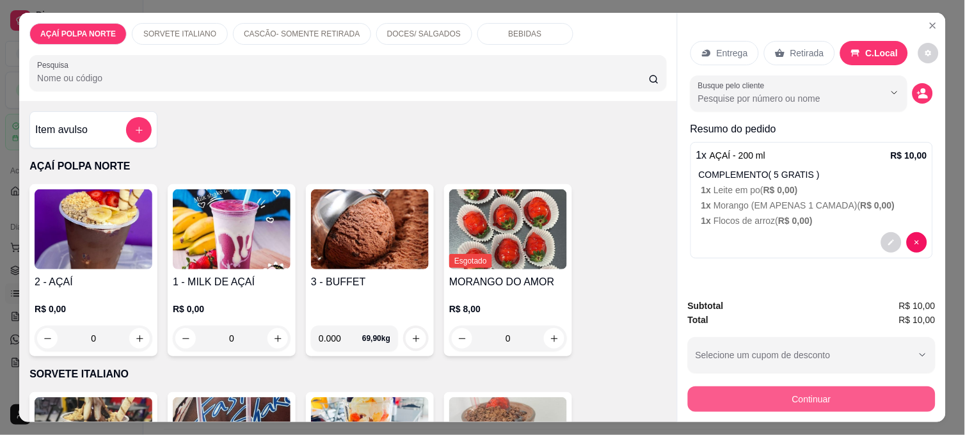
click at [810, 389] on button "Continuar" at bounding box center [812, 400] width 248 height 26
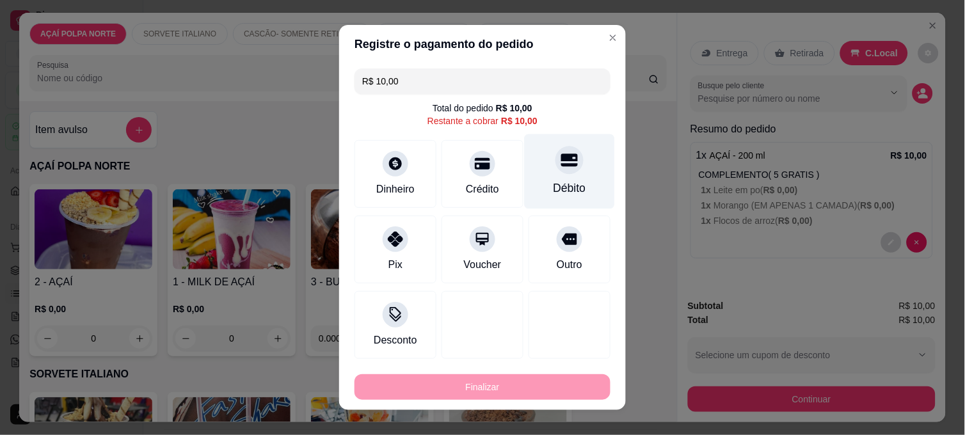
click at [555, 155] on div at bounding box center [569, 160] width 28 height 28
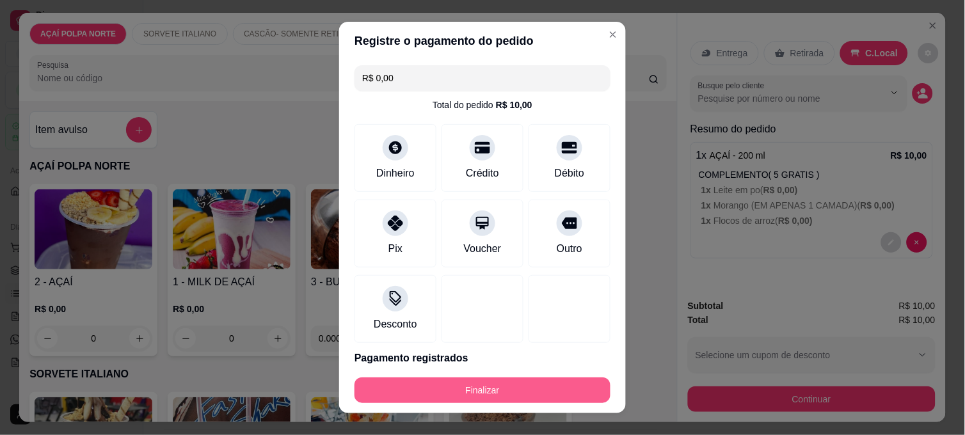
click at [571, 388] on button "Finalizar" at bounding box center [483, 391] width 256 height 26
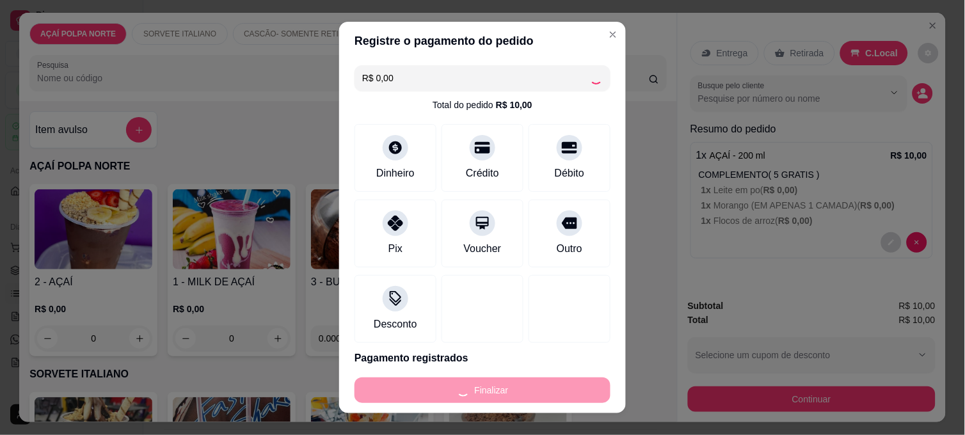
type input "-R$ 10,00"
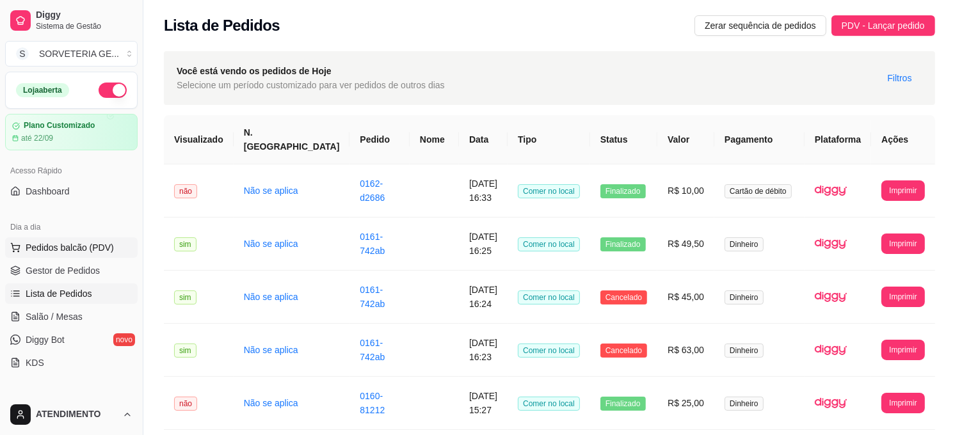
click at [67, 245] on span "Pedidos balcão (PDV)" at bounding box center [70, 247] width 88 height 13
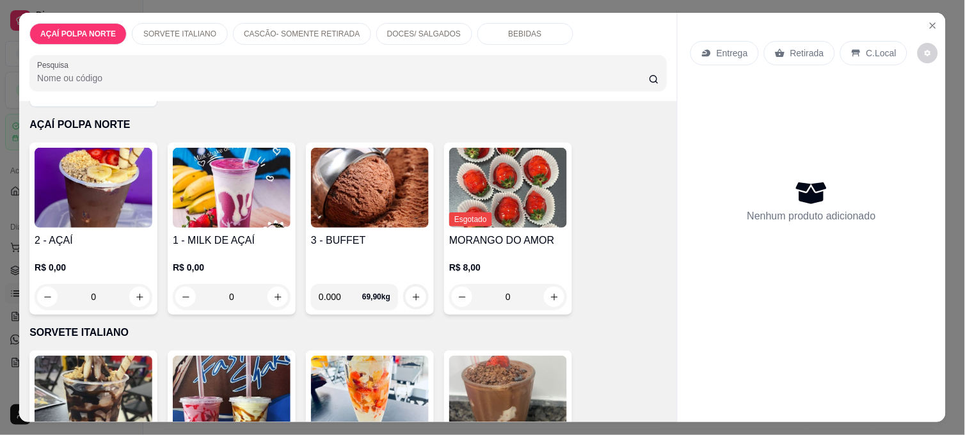
scroll to position [142, 0]
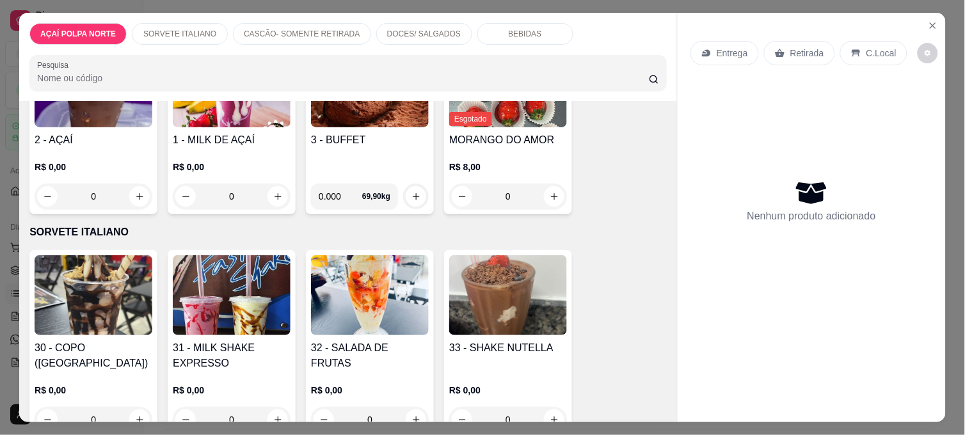
click at [232, 306] on img at bounding box center [232, 295] width 118 height 80
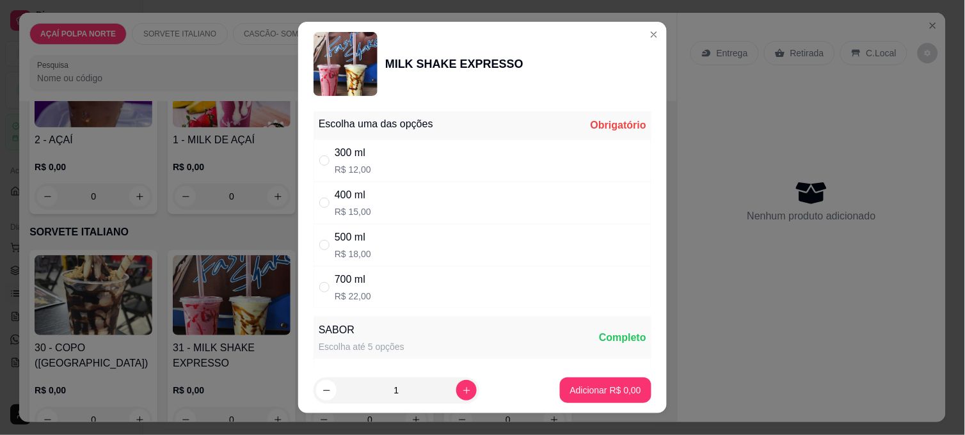
click at [380, 152] on div "300 ml R$ 12,00" at bounding box center [483, 161] width 338 height 42
radio input "true"
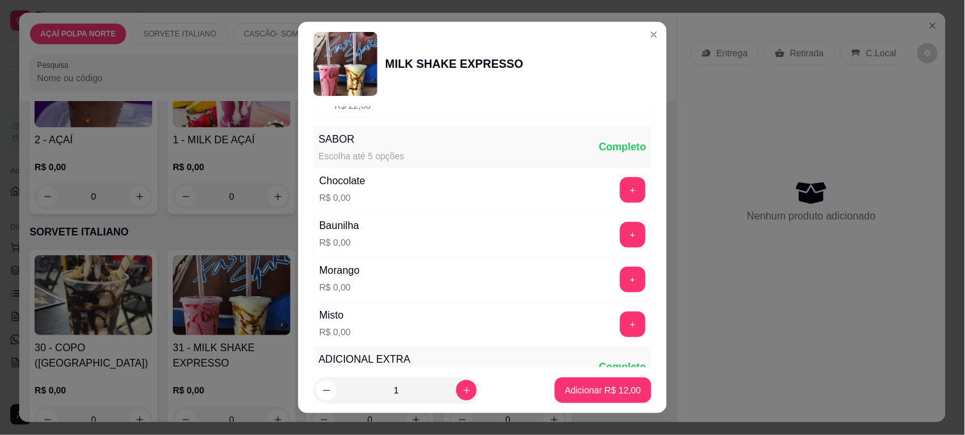
scroll to position [213, 0]
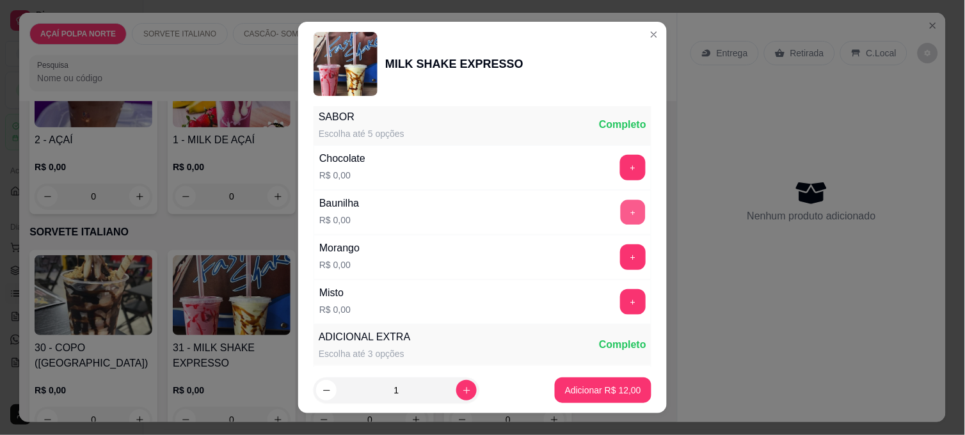
click at [621, 205] on button "+" at bounding box center [633, 212] width 25 height 25
click at [602, 384] on p "Adicionar R$ 12,00" at bounding box center [603, 390] width 74 height 12
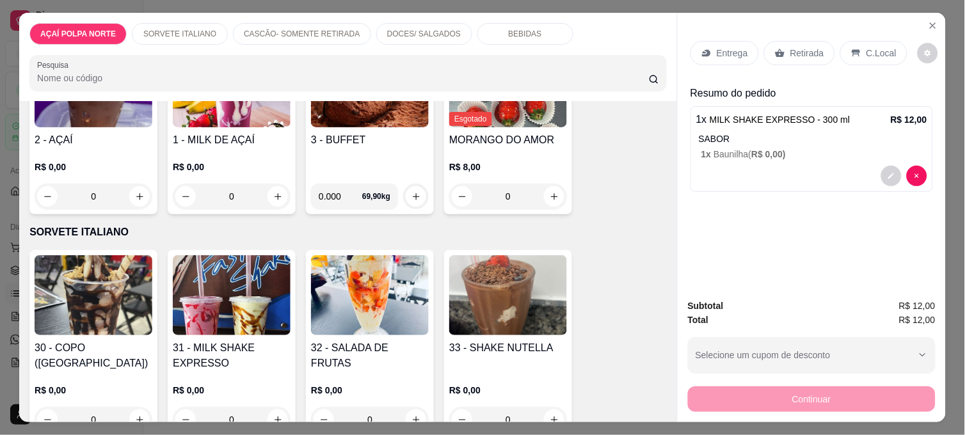
click at [791, 56] on div "Retirada" at bounding box center [799, 53] width 71 height 24
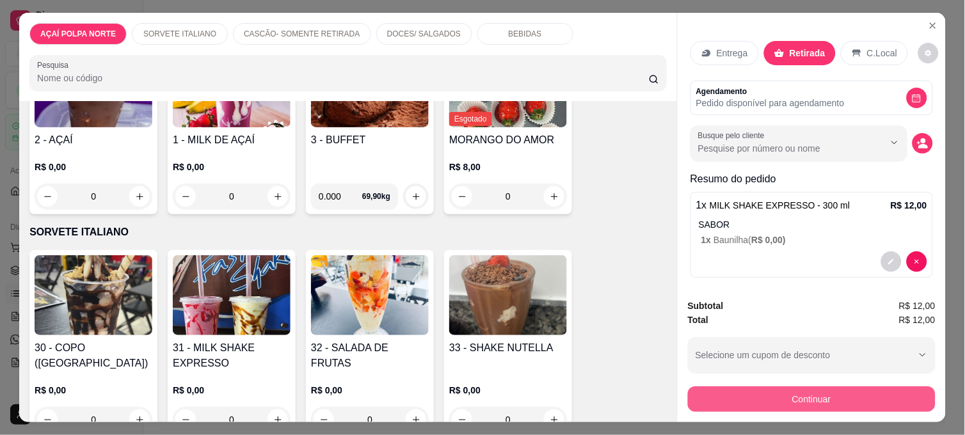
click at [799, 388] on button "Continuar" at bounding box center [812, 400] width 248 height 26
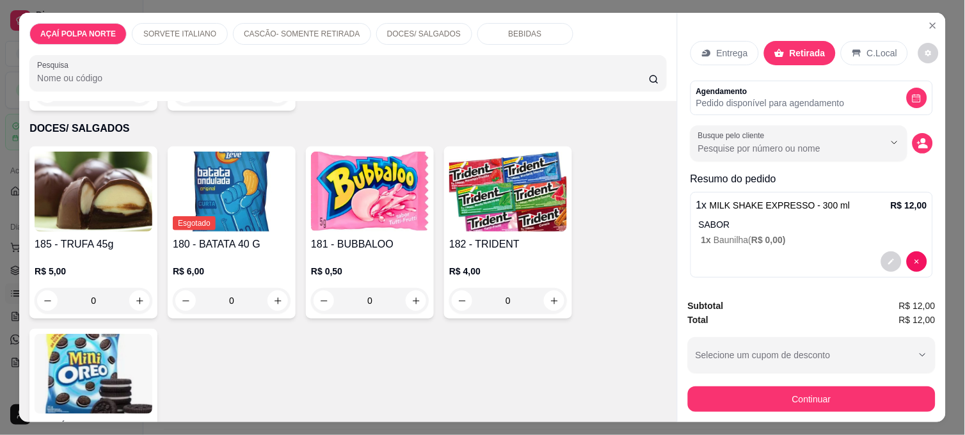
scroll to position [711, 0]
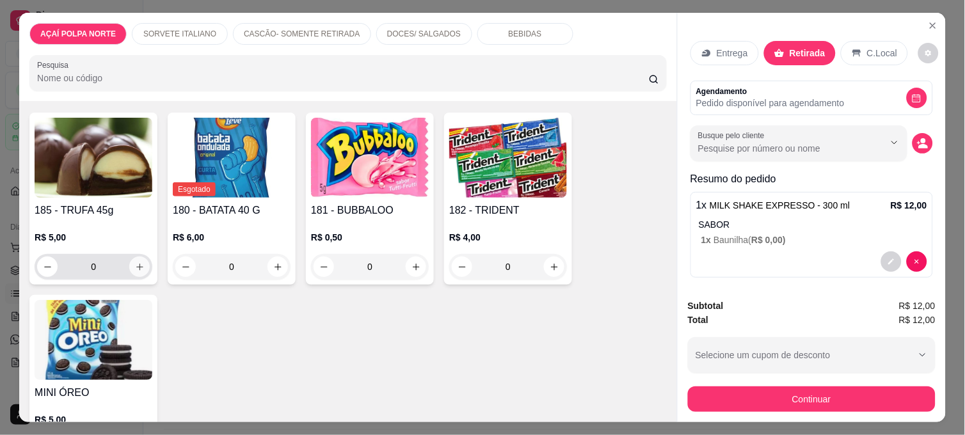
click at [138, 262] on icon "increase-product-quantity" at bounding box center [140, 267] width 10 height 10
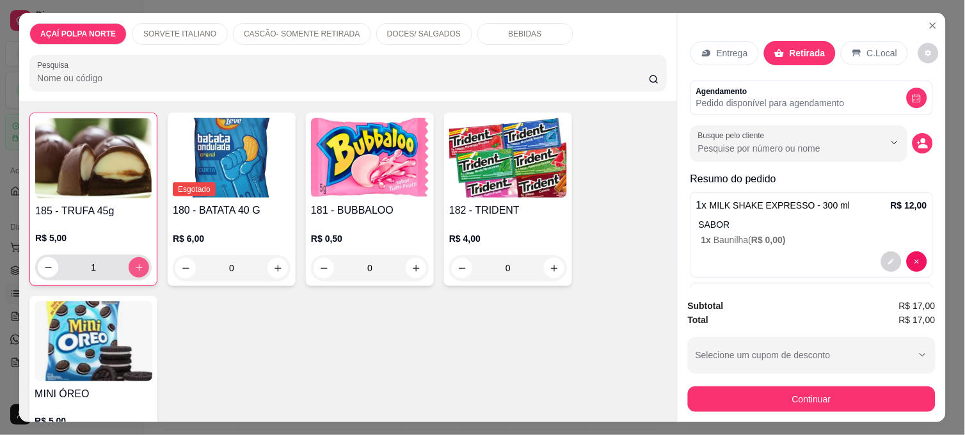
type input "1"
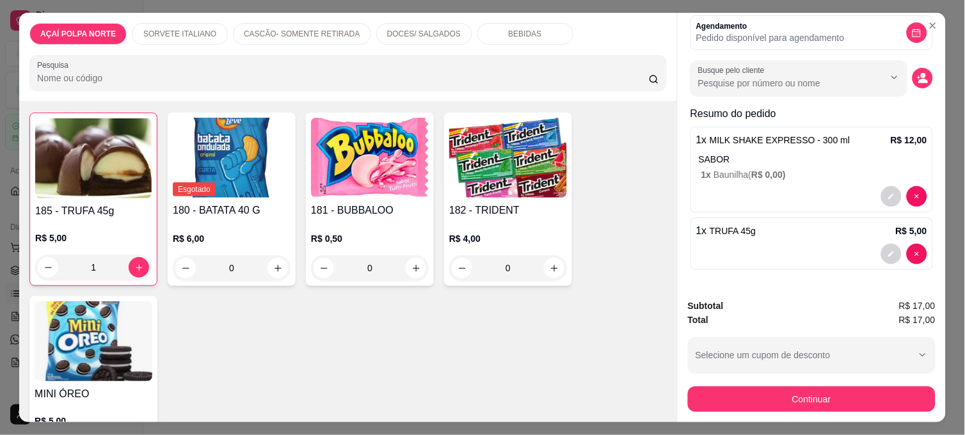
scroll to position [33, 0]
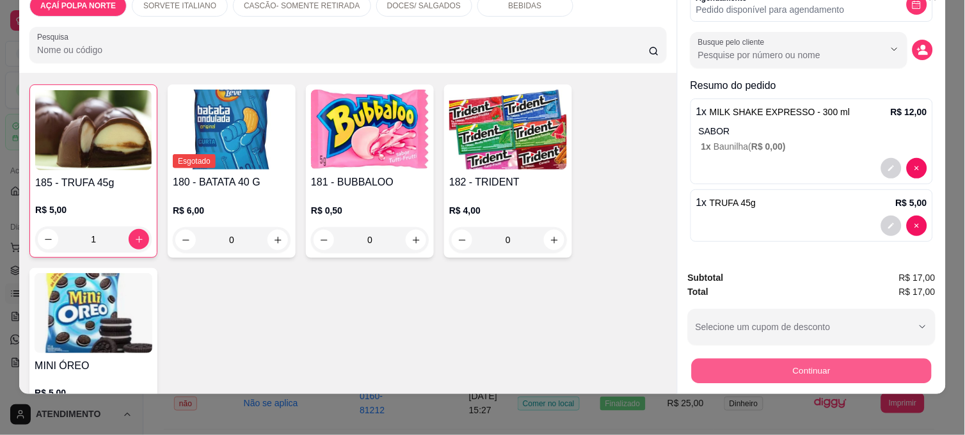
click at [790, 358] on button "Continuar" at bounding box center [812, 370] width 240 height 25
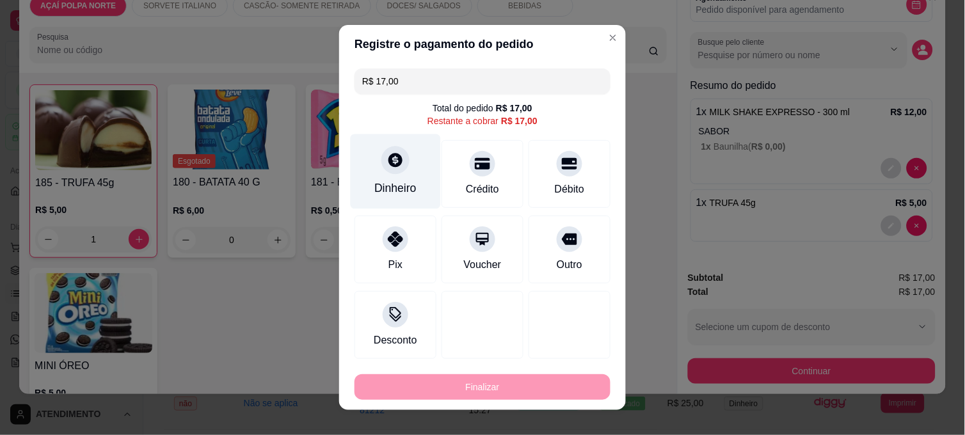
click at [408, 170] on div "Dinheiro" at bounding box center [396, 171] width 90 height 75
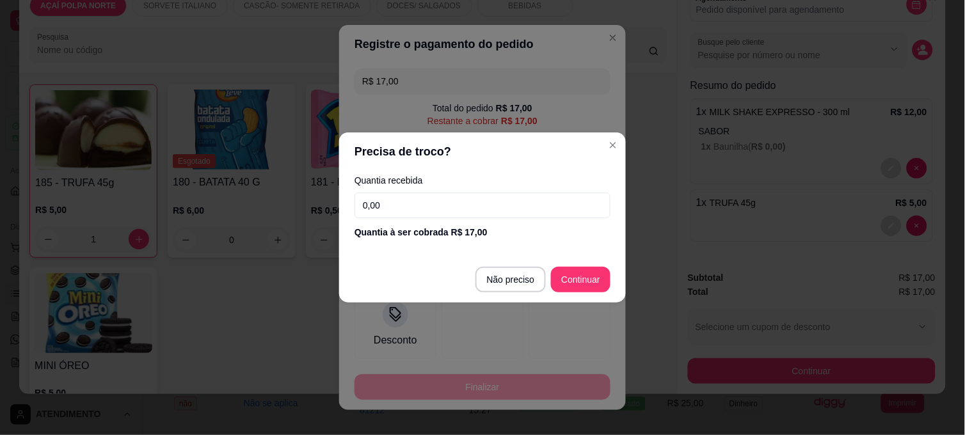
click at [408, 200] on input "0,00" at bounding box center [483, 206] width 256 height 26
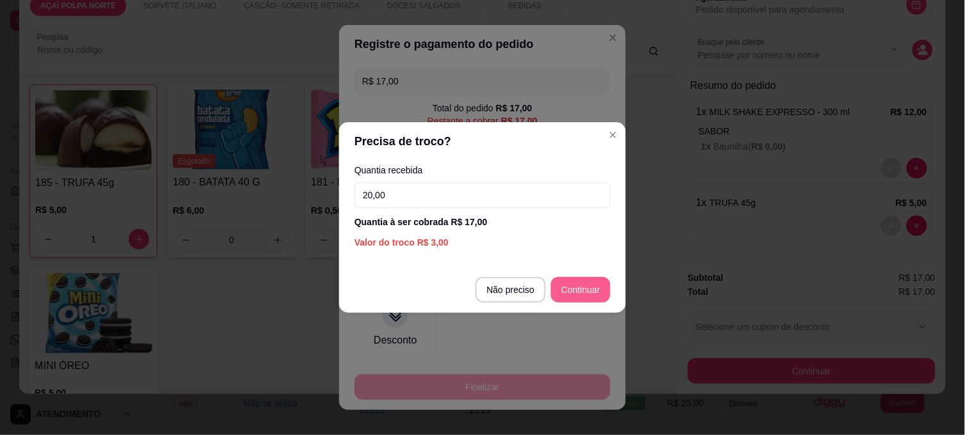
type input "20,00"
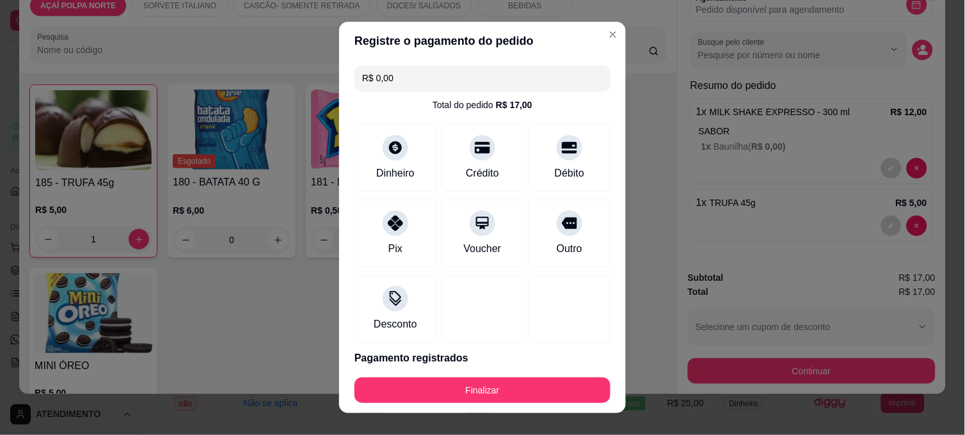
type input "R$ 0,00"
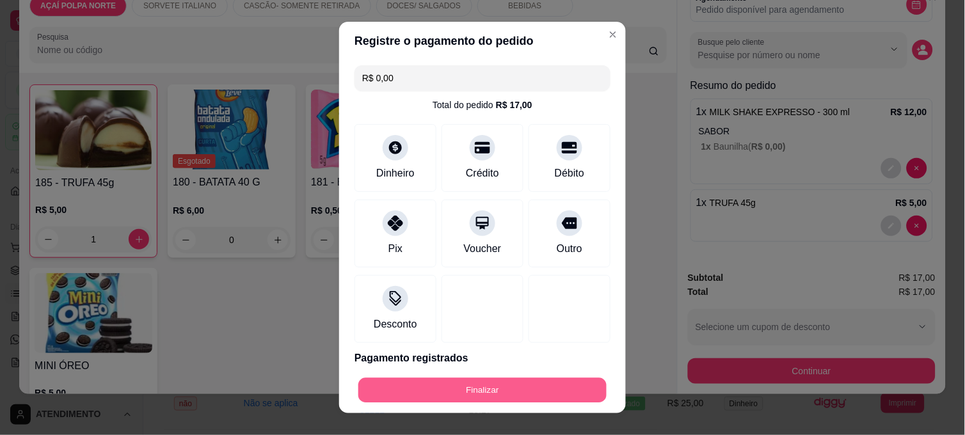
click at [508, 383] on button "Finalizar" at bounding box center [482, 390] width 248 height 25
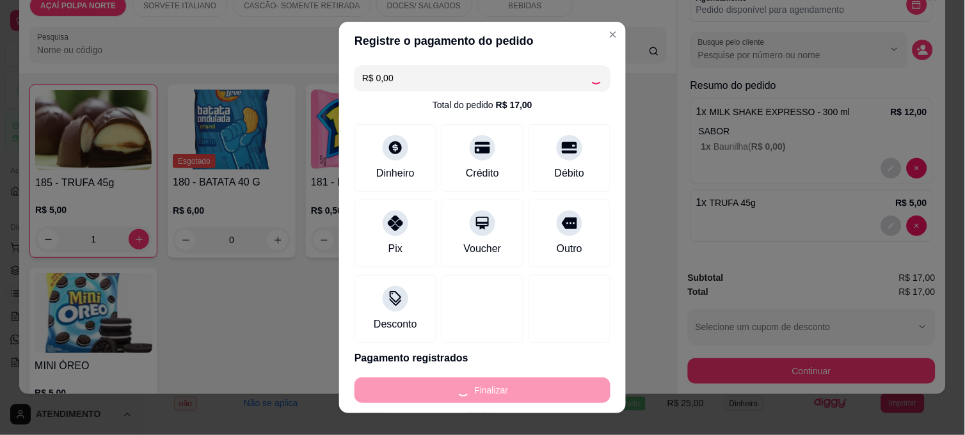
type input "0"
type input "-R$ 17,00"
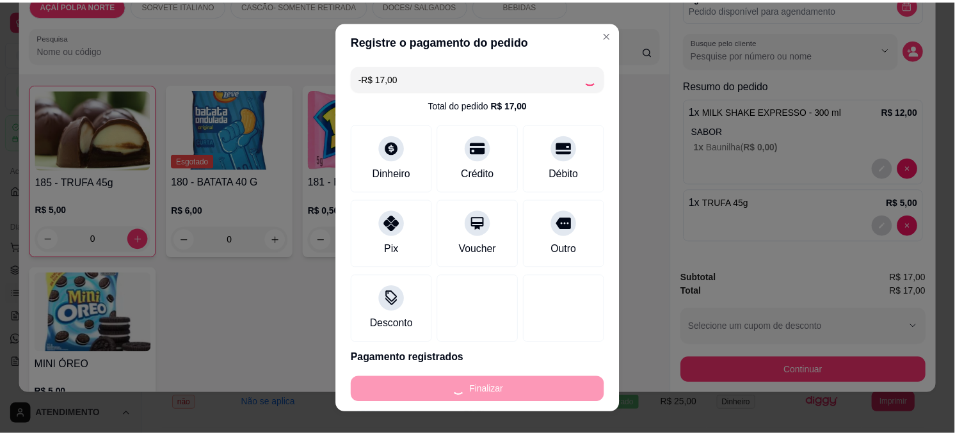
scroll to position [0, 0]
